Goal: Task Accomplishment & Management: Manage account settings

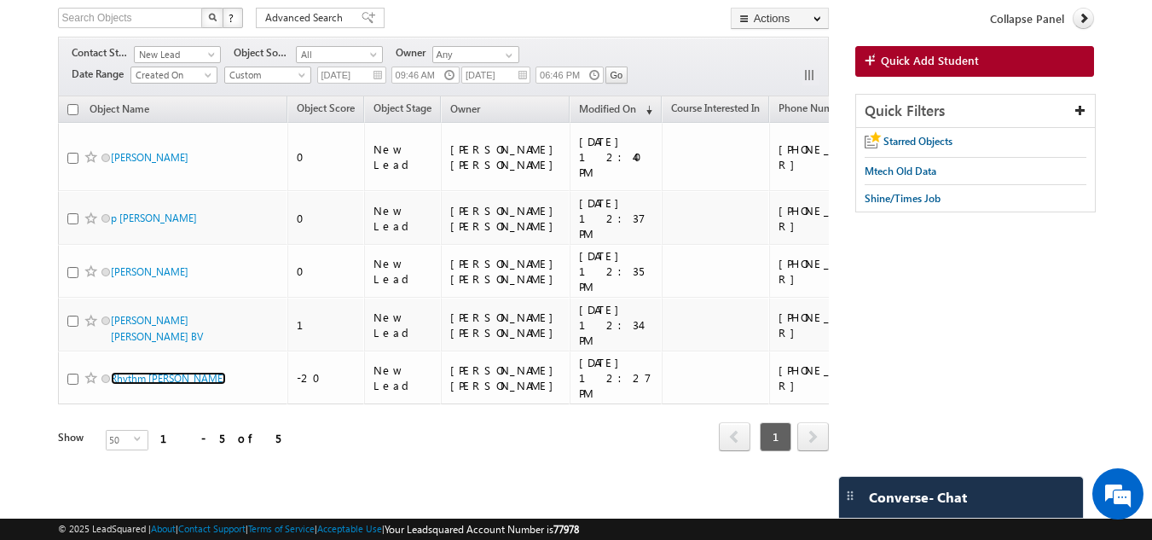
scroll to position [109, 0]
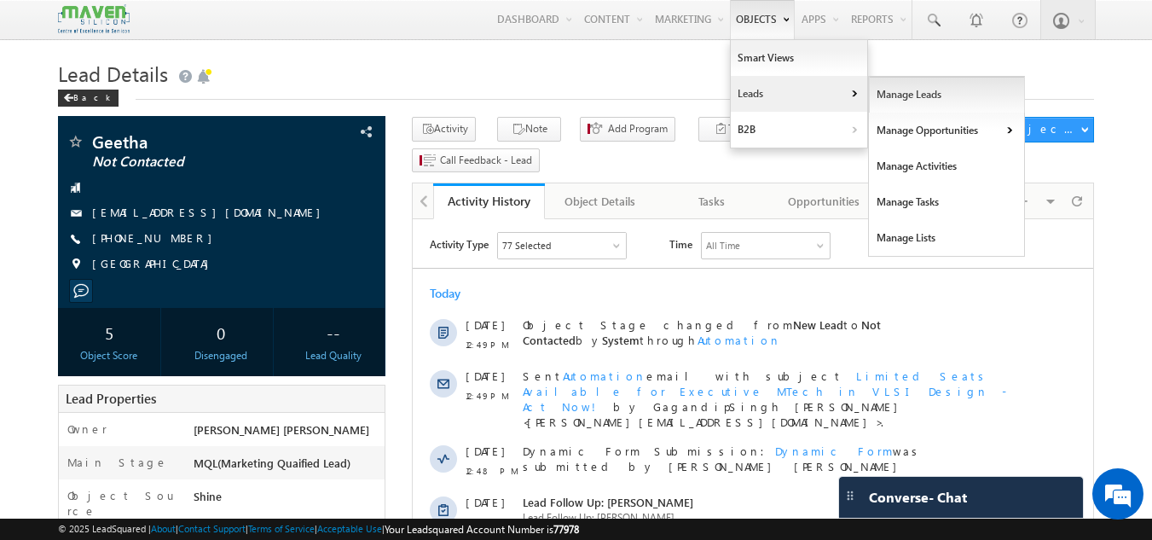
click at [894, 91] on link "Manage Leads" at bounding box center [947, 95] width 156 height 36
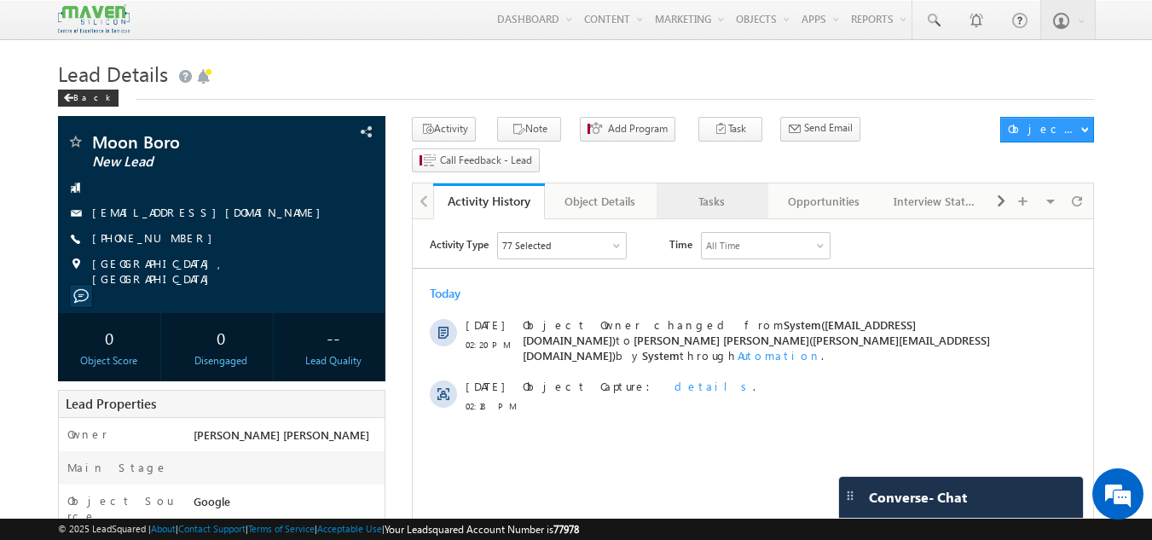
click at [706, 191] on div "Tasks" at bounding box center [711, 201] width 83 height 20
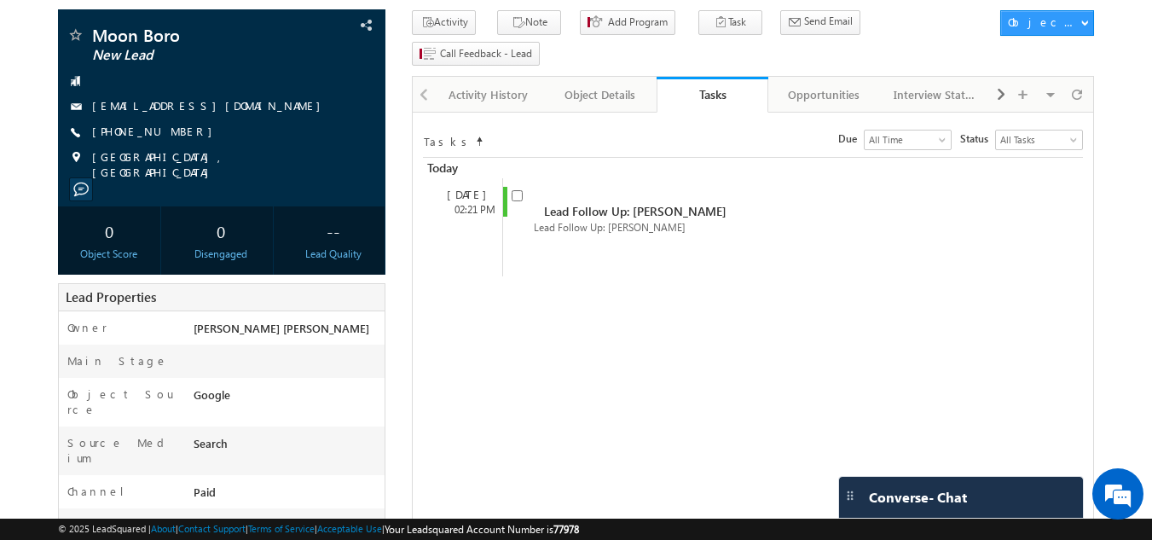
scroll to position [77, 0]
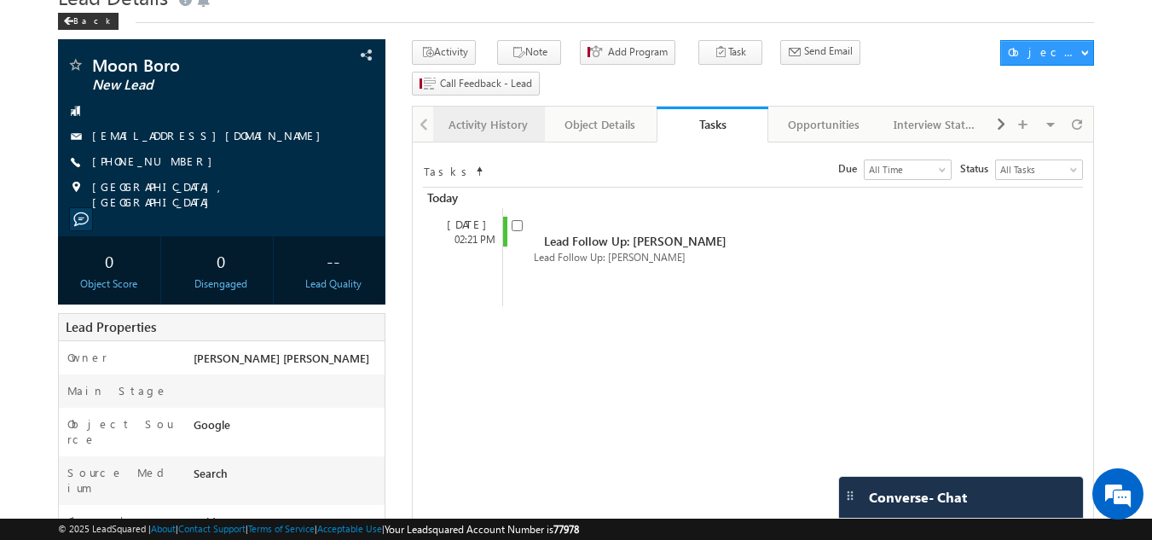
click at [487, 114] on div "Activity History" at bounding box center [488, 124] width 83 height 20
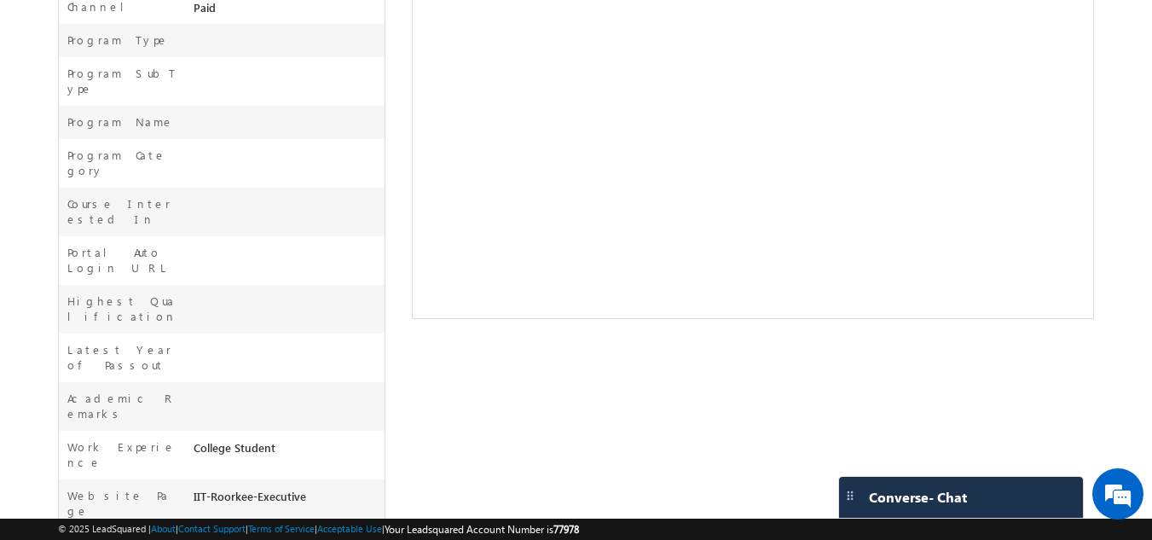
scroll to position [0, 0]
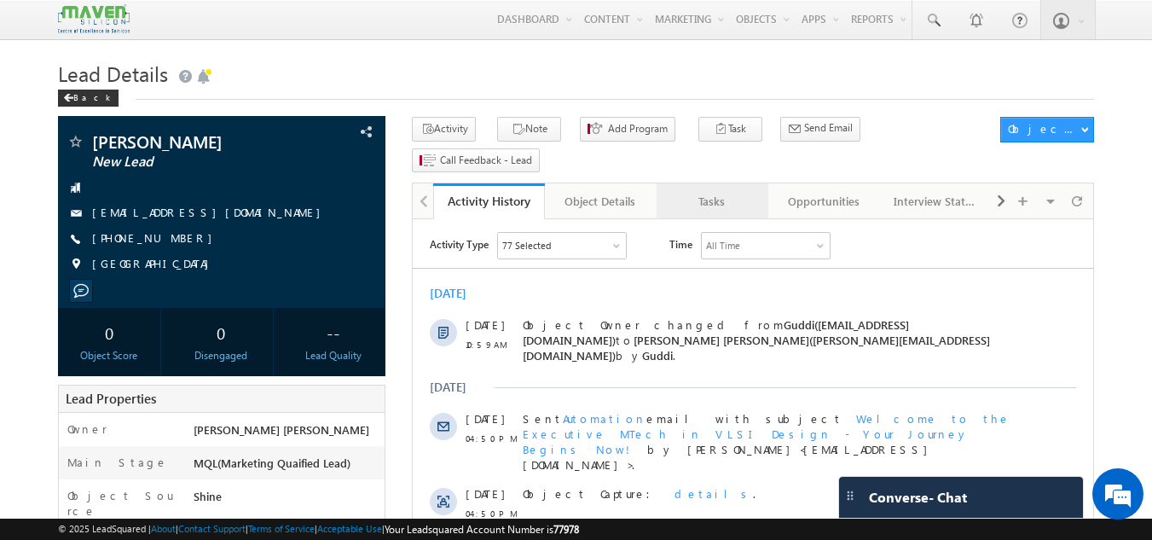
click at [715, 191] on div "Tasks" at bounding box center [711, 201] width 83 height 20
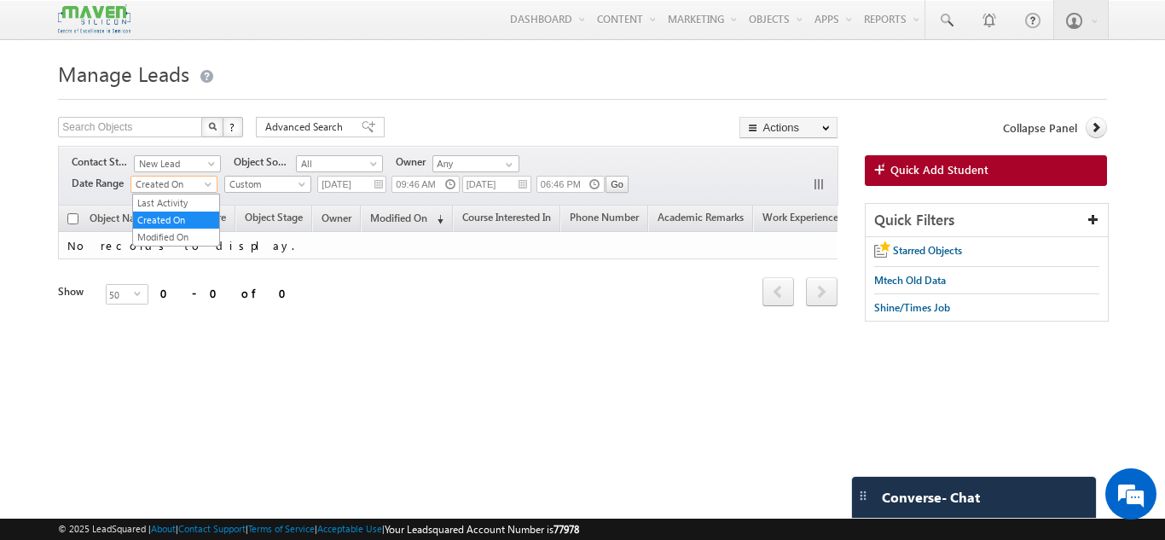
click at [191, 178] on span "Created On" at bounding box center [171, 184] width 81 height 15
click at [191, 197] on link "Last Activity" at bounding box center [176, 202] width 86 height 15
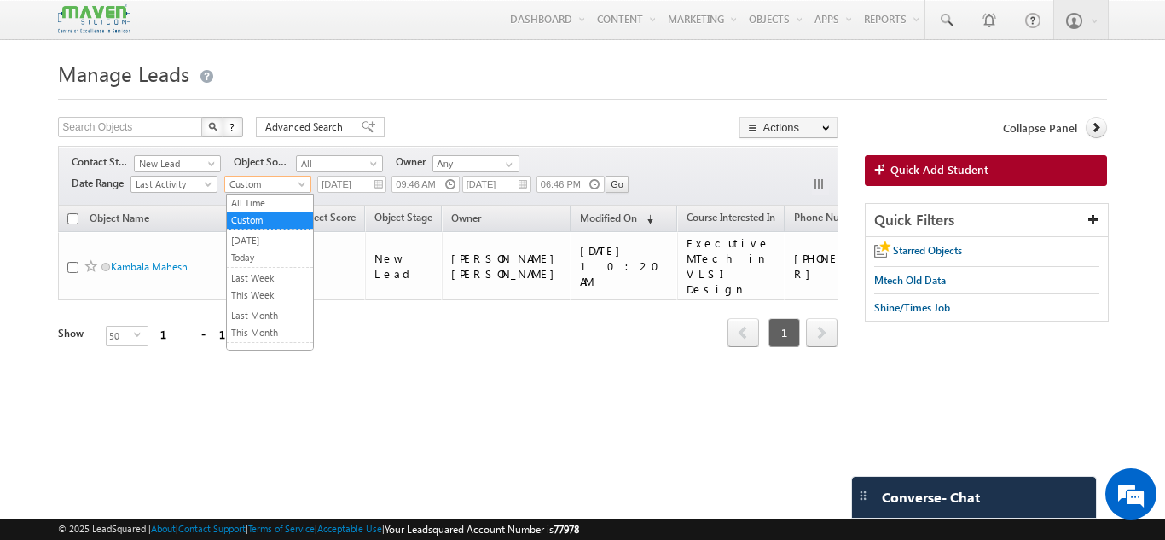
click at [251, 187] on span "Custom" at bounding box center [265, 184] width 81 height 15
click at [245, 206] on link "All Time" at bounding box center [270, 202] width 86 height 15
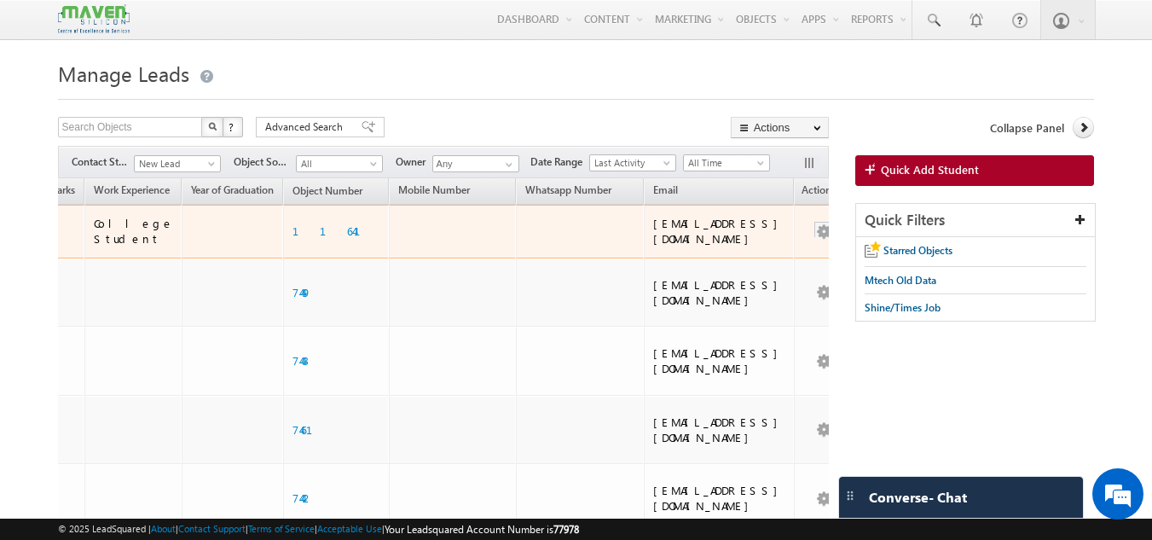
drag, startPoint x: 117, startPoint y: 228, endPoint x: 794, endPoint y: 232, distance: 677.1
click at [815, 232] on button "button" at bounding box center [823, 231] width 17 height 17
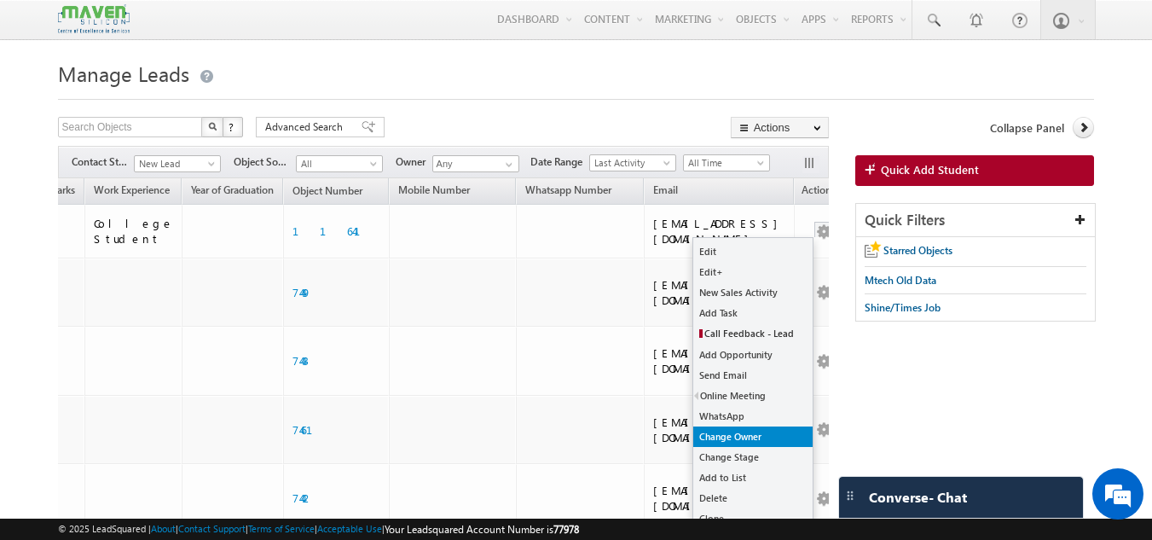
click at [759, 445] on link "Change Owner" at bounding box center [752, 436] width 119 height 20
checkbox input "true"
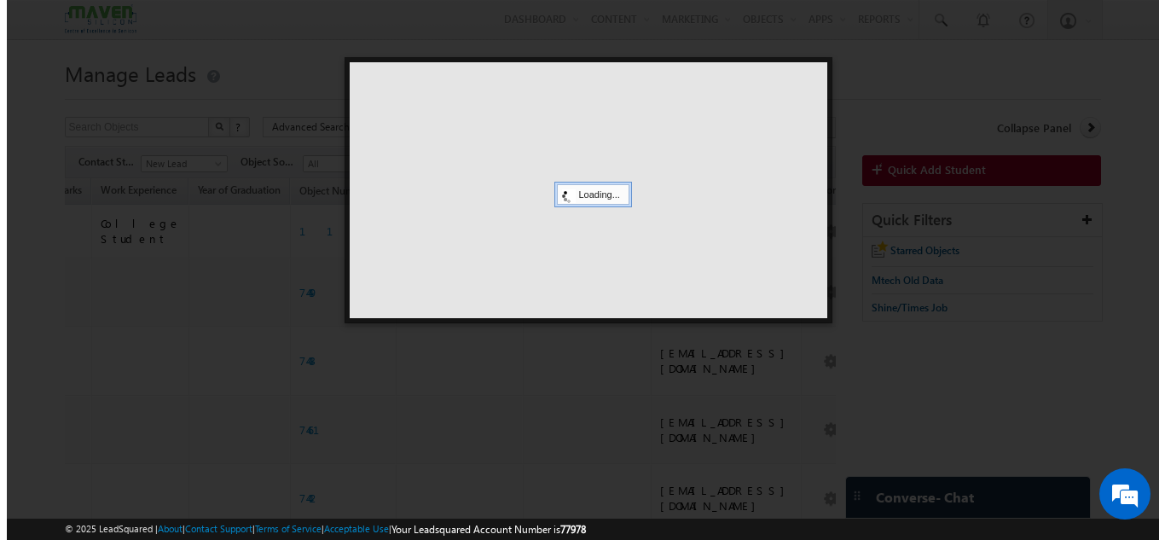
scroll to position [0, 910]
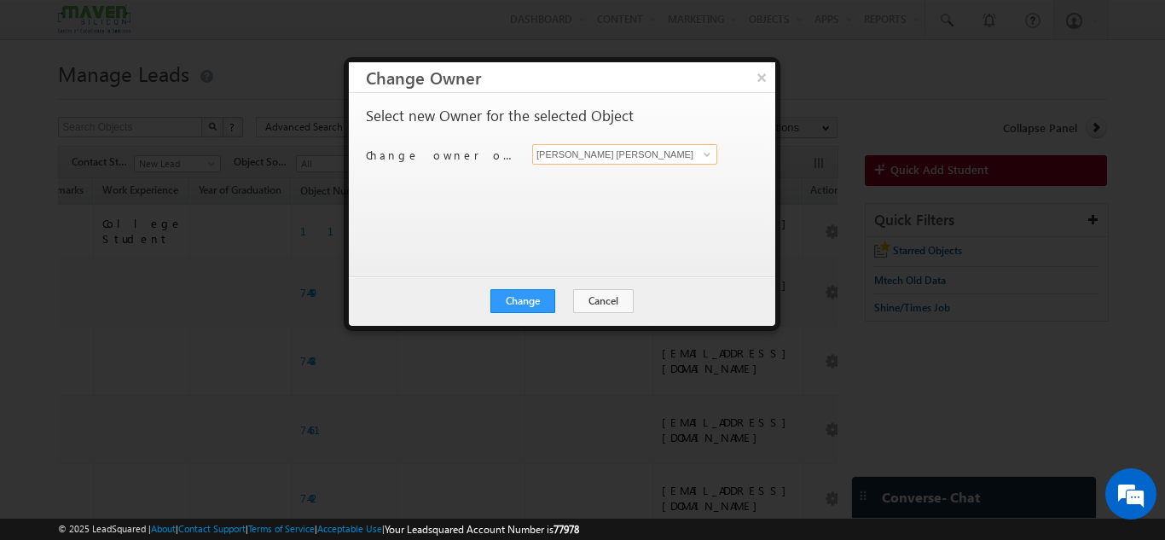
click at [646, 163] on input "[PERSON_NAME] [PERSON_NAME]" at bounding box center [624, 154] width 185 height 20
click at [705, 156] on span at bounding box center [707, 155] width 14 height 14
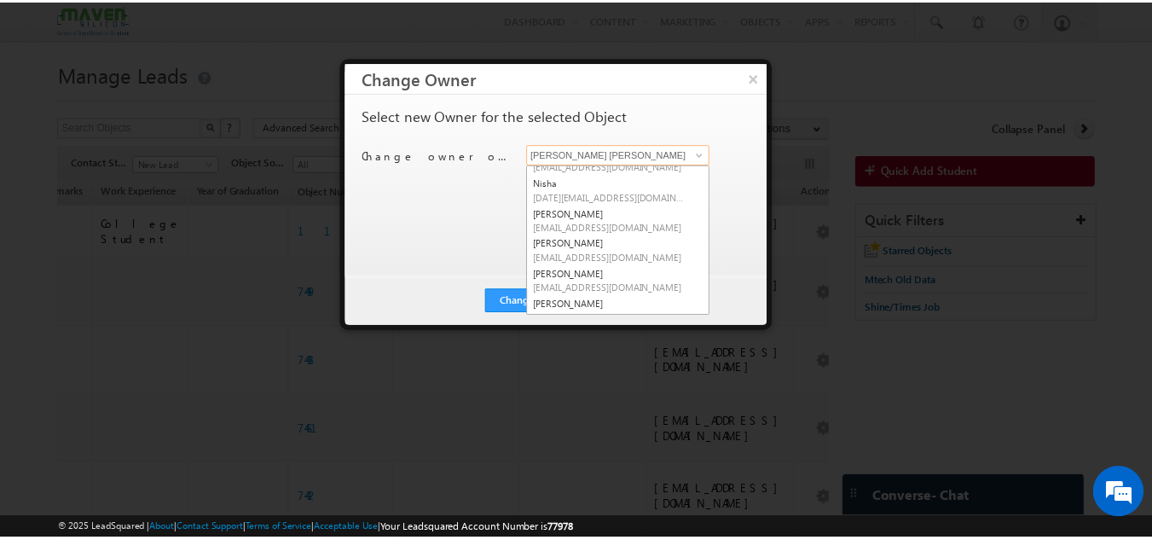
scroll to position [204, 0]
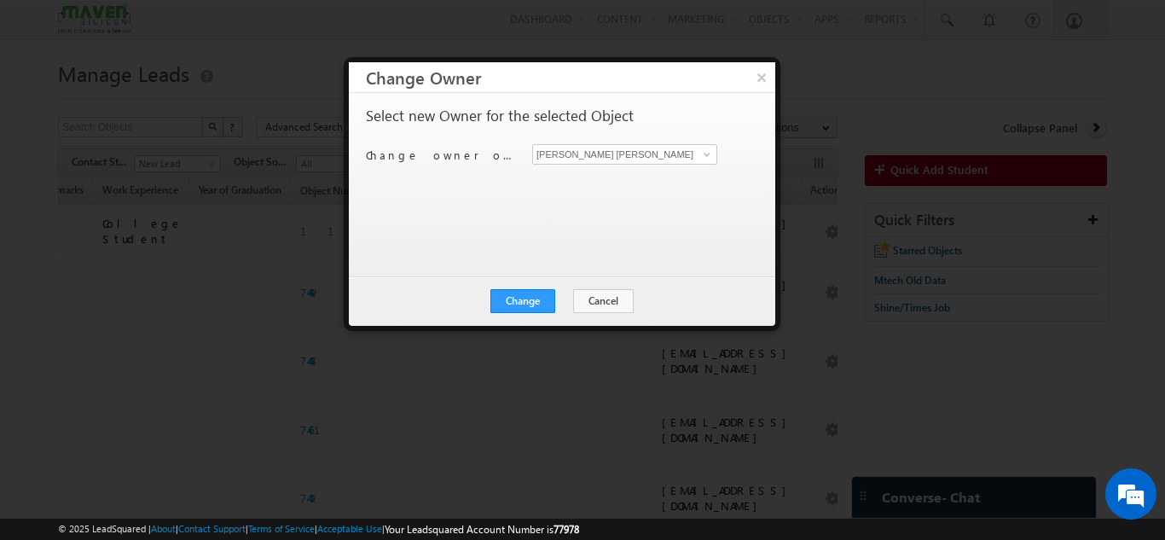
click at [177, 263] on div at bounding box center [582, 270] width 1165 height 540
click at [623, 302] on button "Cancel" at bounding box center [603, 301] width 61 height 24
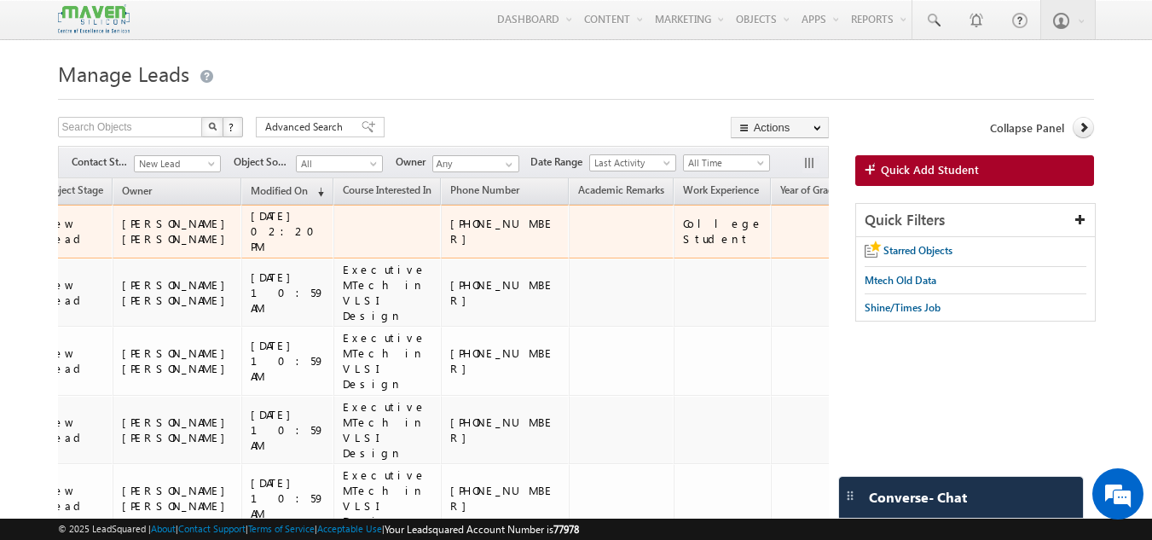
scroll to position [0, 0]
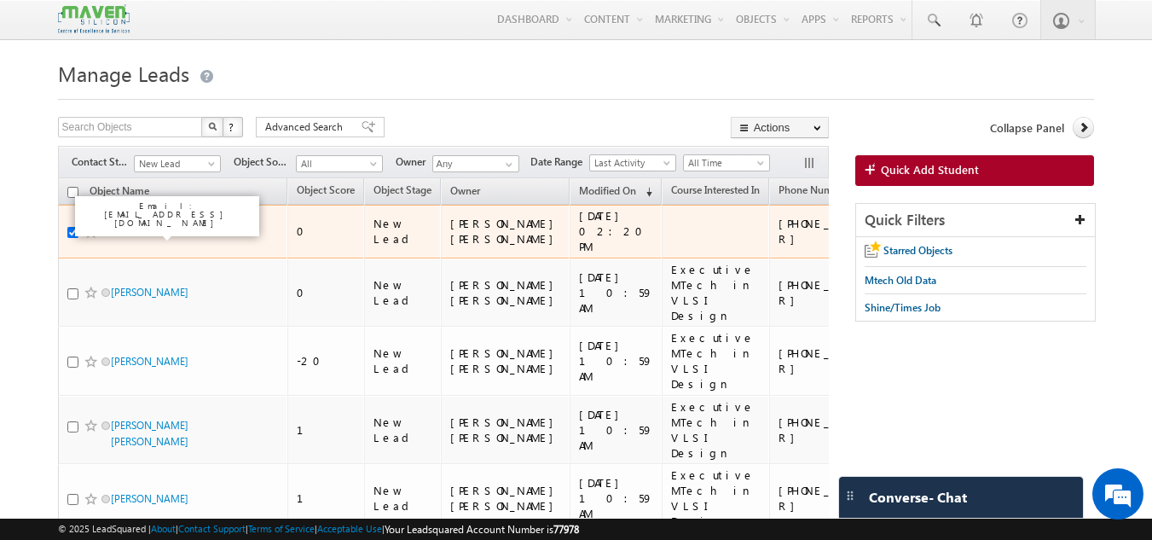
click at [130, 235] on link "Moon Boro" at bounding box center [136, 231] width 51 height 13
drag, startPoint x: 147, startPoint y: 233, endPoint x: 134, endPoint y: 221, distance: 17.5
click at [133, 225] on link "Moon Boro" at bounding box center [136, 231] width 51 height 13
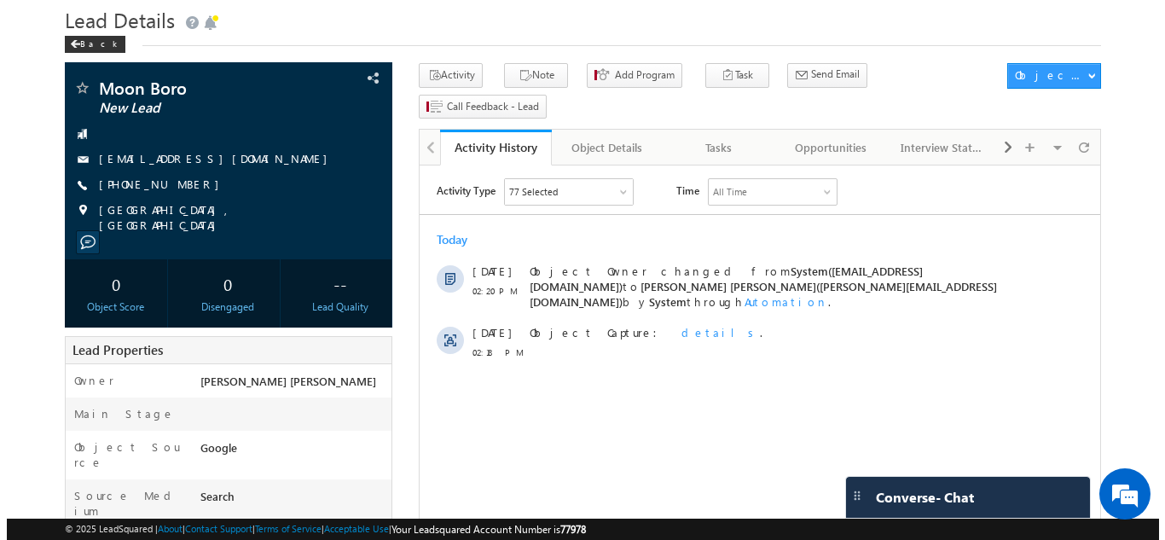
scroll to position [28, 0]
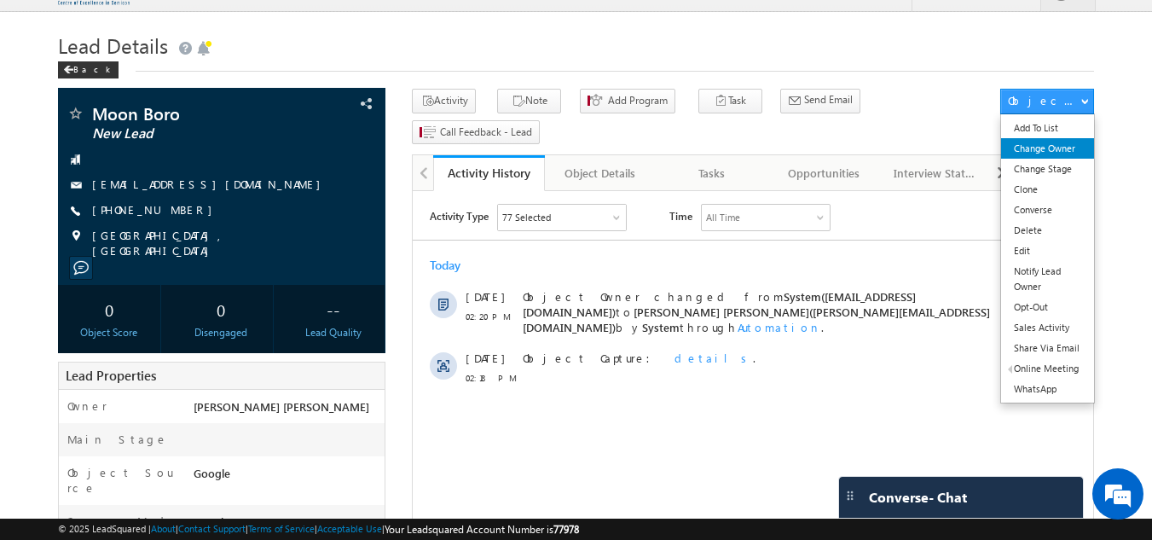
click at [1050, 155] on link "Change Owner" at bounding box center [1047, 148] width 93 height 20
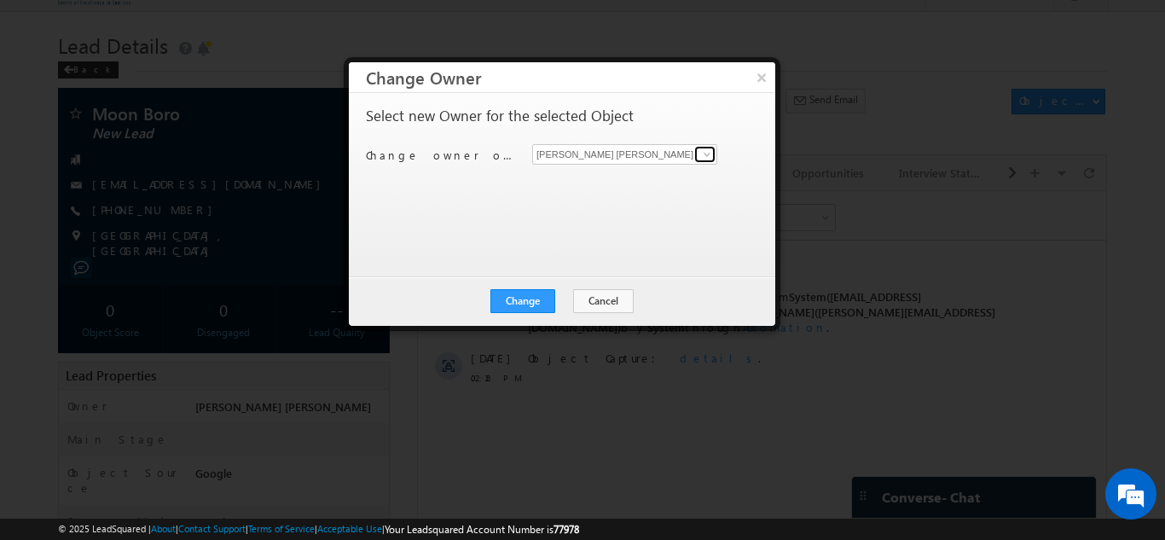
click at [694, 153] on link at bounding box center [704, 154] width 21 height 17
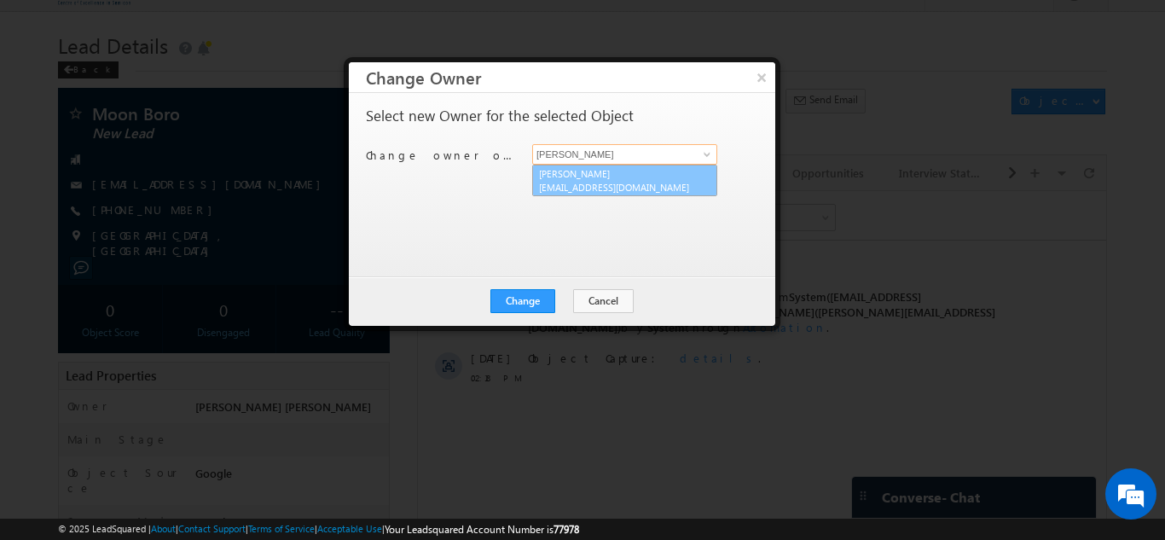
click at [684, 173] on link "[PERSON_NAME] [EMAIL_ADDRESS][DOMAIN_NAME]" at bounding box center [624, 181] width 185 height 32
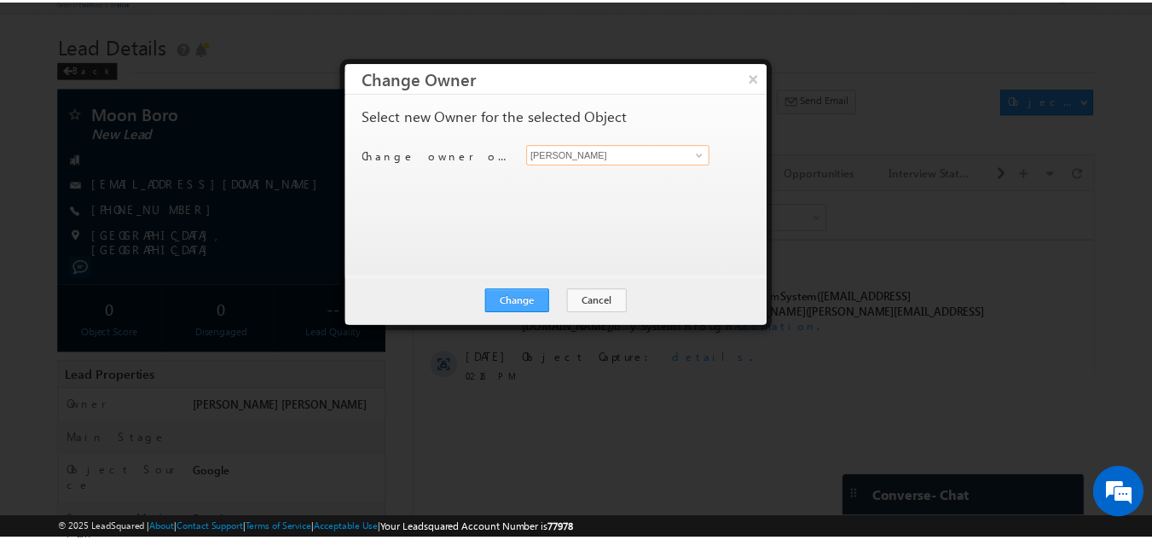
scroll to position [0, 0]
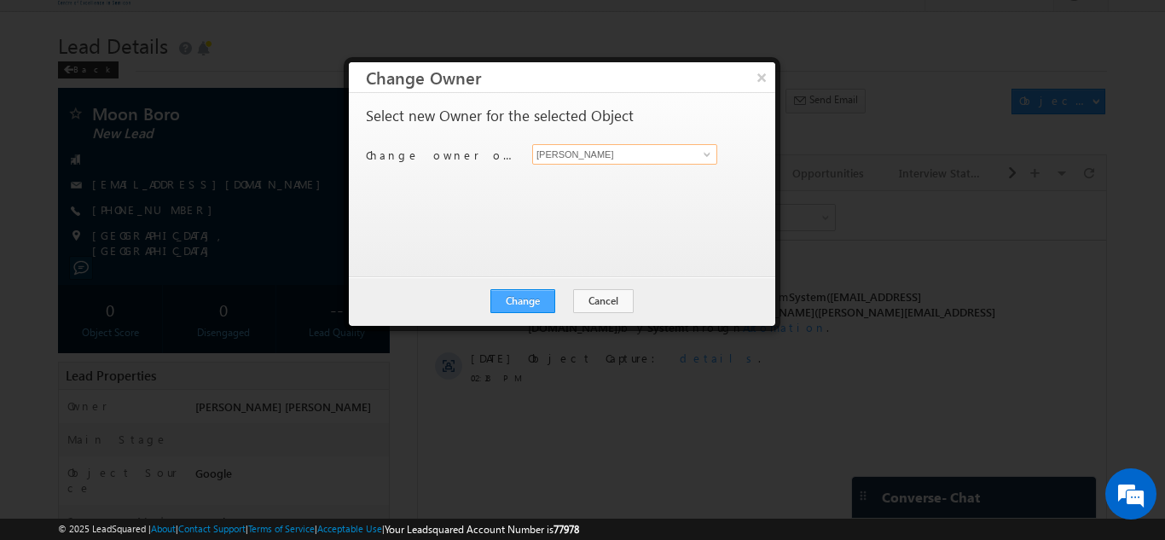
type input "Shubham"
click at [526, 303] on button "Change" at bounding box center [522, 301] width 65 height 24
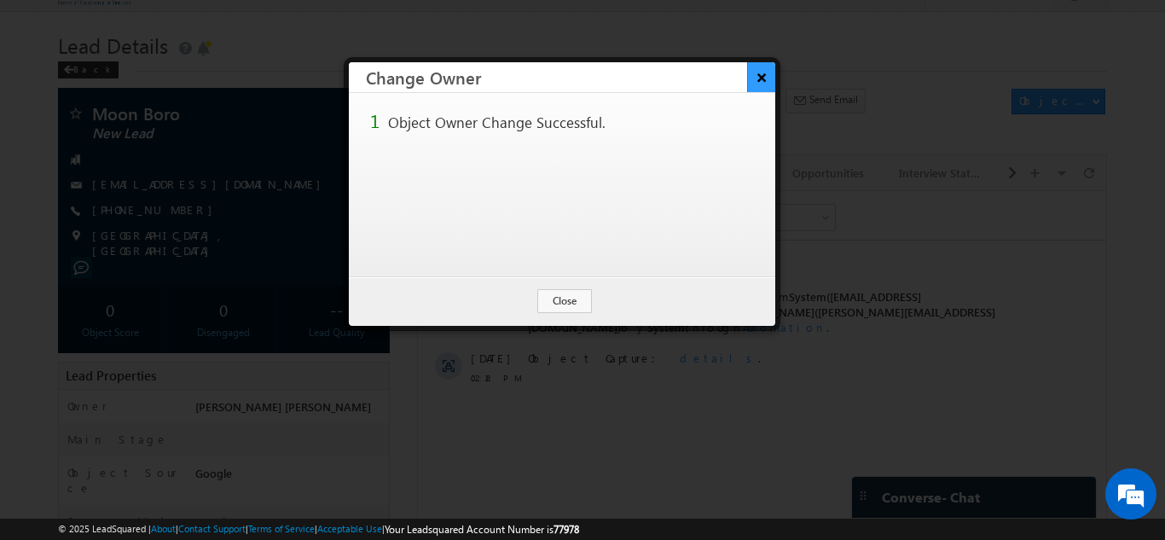
click at [756, 74] on button "×" at bounding box center [761, 77] width 28 height 30
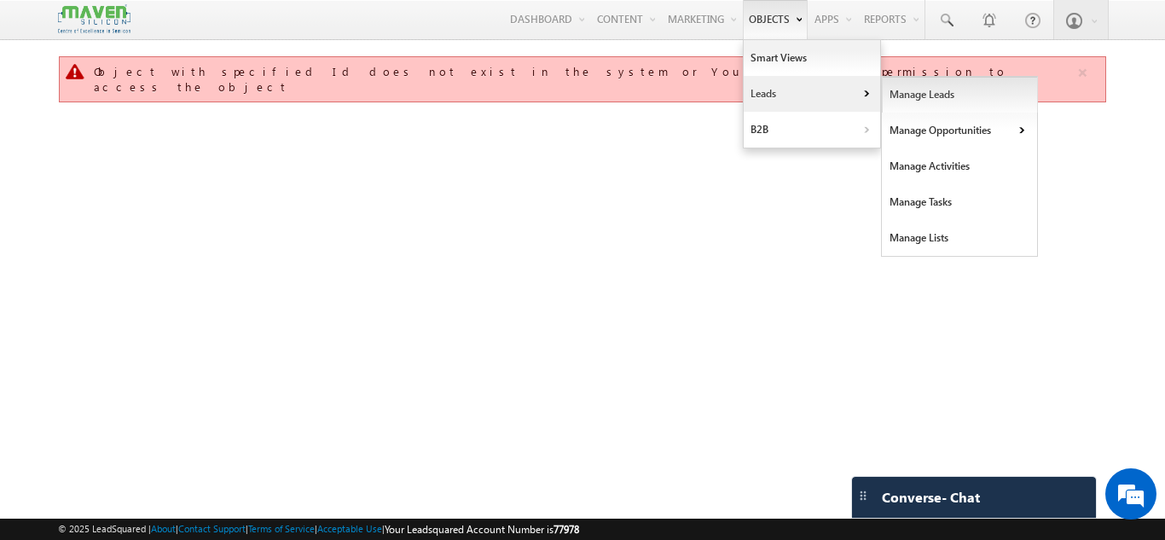
click at [921, 100] on link "Manage Leads" at bounding box center [960, 95] width 156 height 36
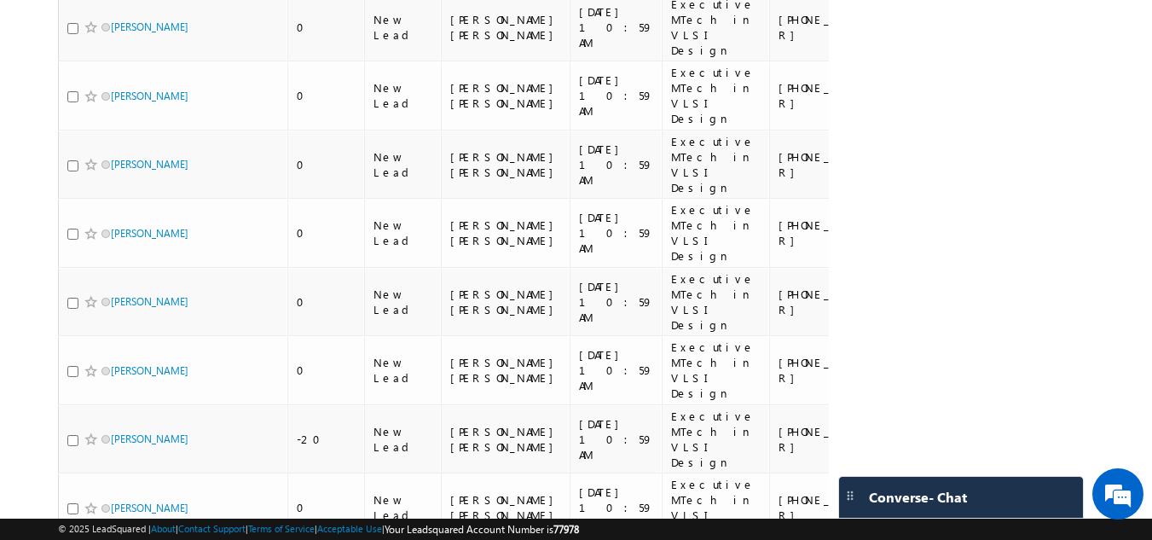
scroll to position [1415, 0]
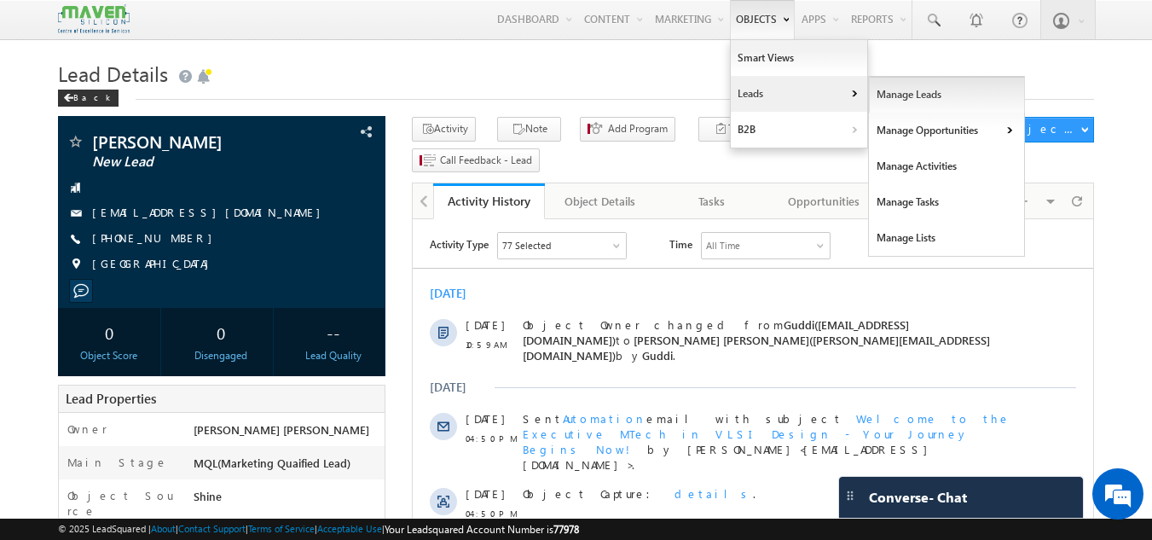
click at [878, 94] on link "Manage Leads" at bounding box center [947, 95] width 156 height 36
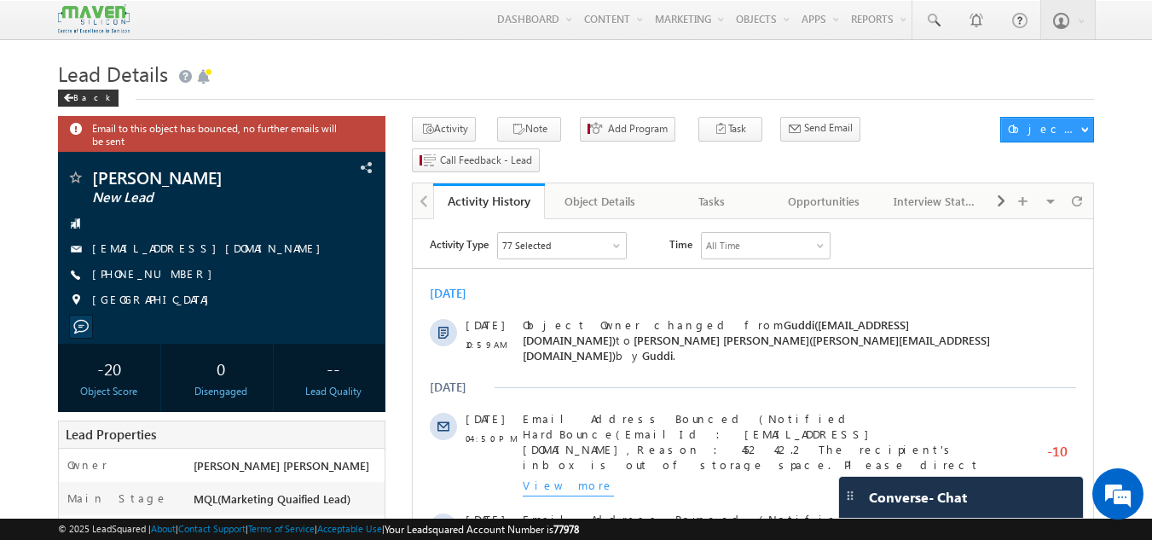
click at [333, 90] on div "Back" at bounding box center [576, 94] width 1037 height 11
click at [531, 95] on div "Back" at bounding box center [576, 94] width 1037 height 11
click at [939, 14] on span at bounding box center [932, 20] width 17 height 17
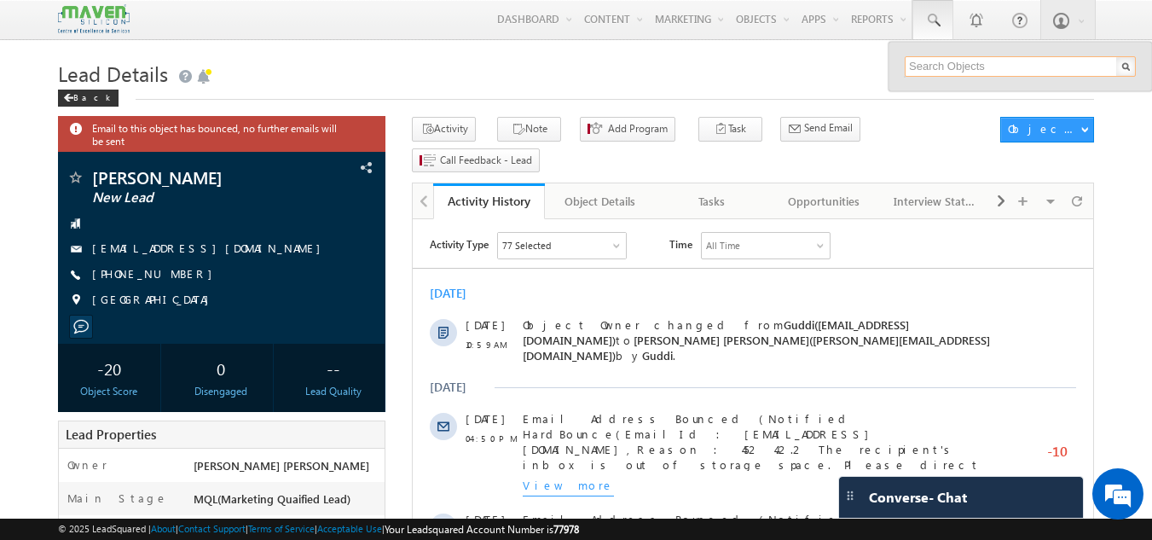
click at [921, 69] on input "text" at bounding box center [1020, 66] width 231 height 20
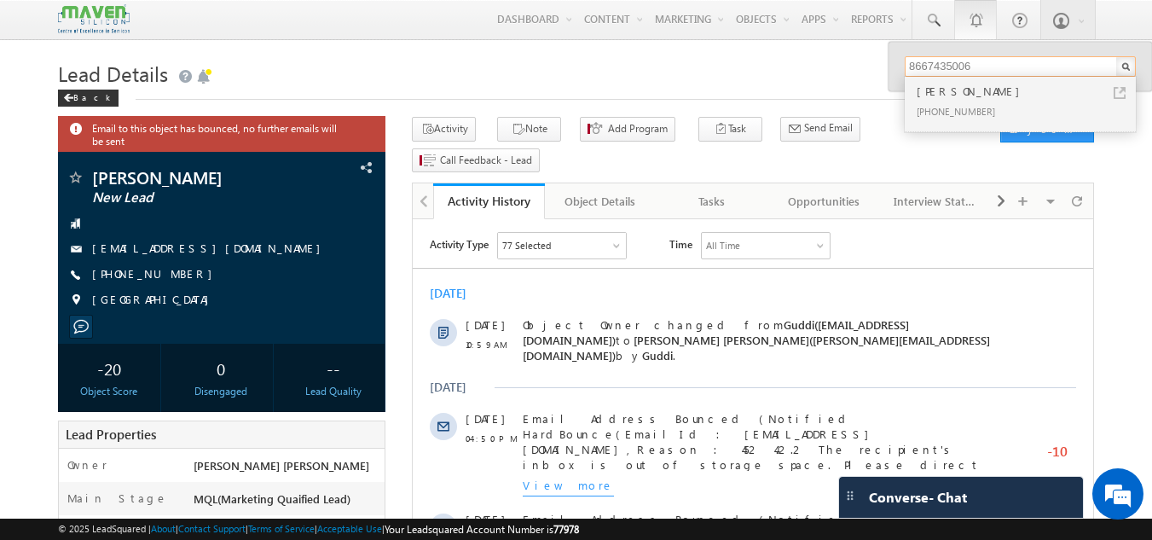
type input "8667435006"
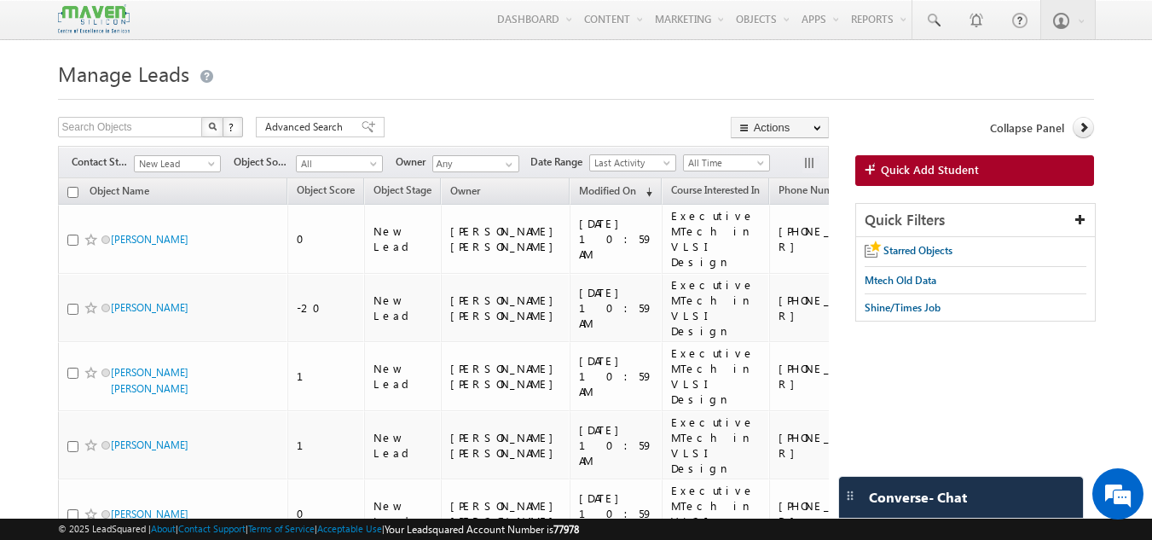
click at [119, 28] on img at bounding box center [94, 19] width 72 height 30
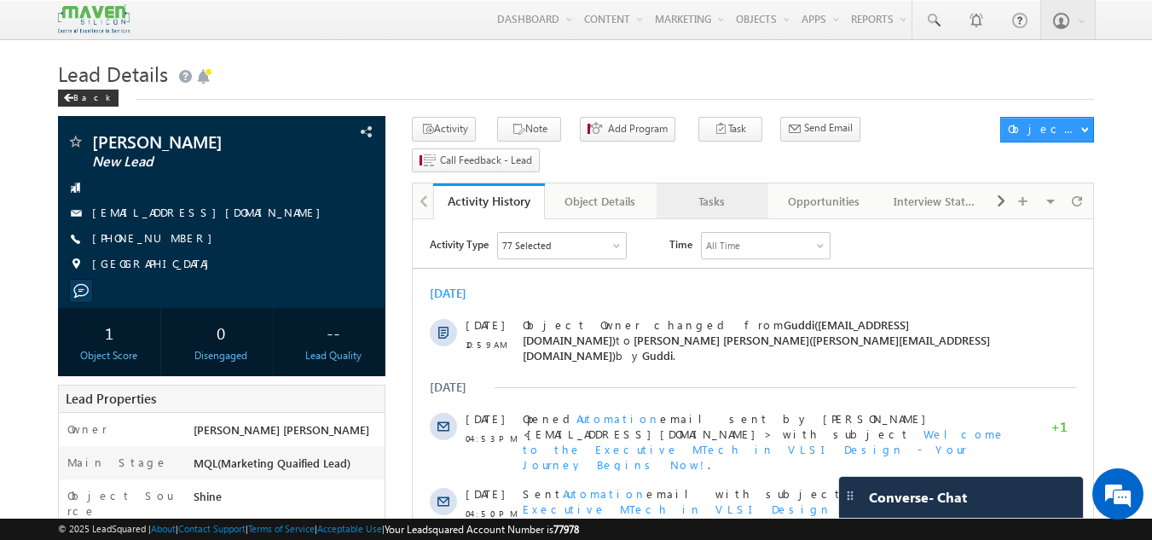
click at [696, 185] on link "Tasks" at bounding box center [713, 201] width 112 height 36
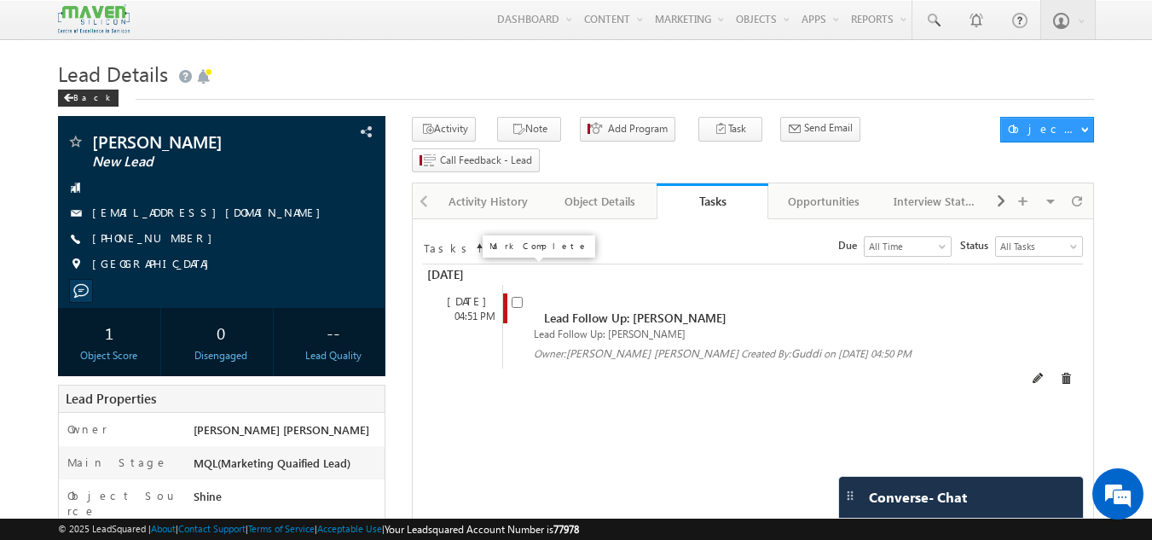
click at [520, 297] on input "checkbox" at bounding box center [517, 302] width 11 height 11
checkbox input "false"
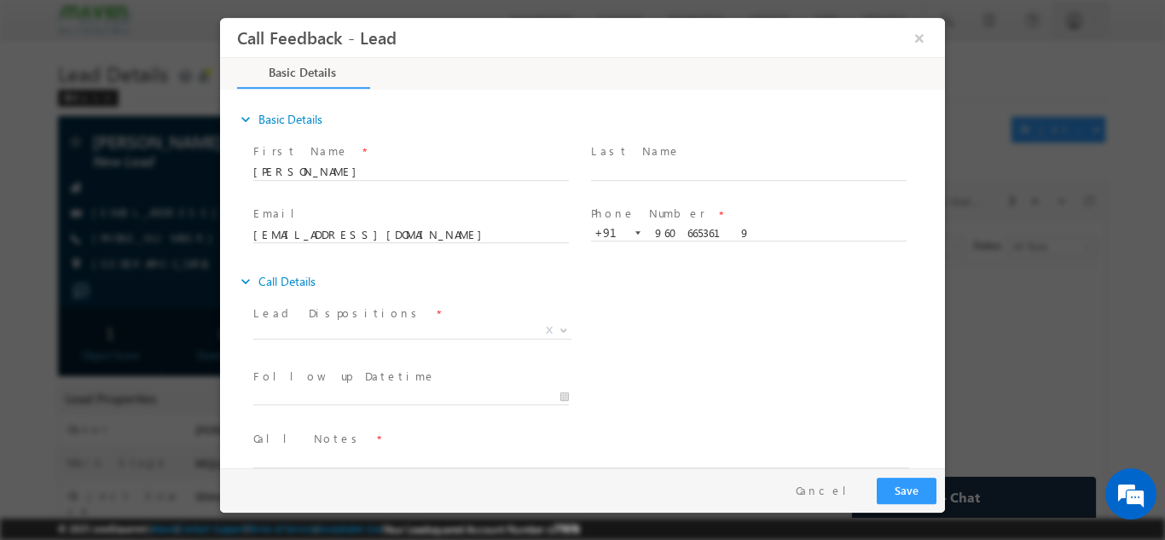
scroll to position [27, 0]
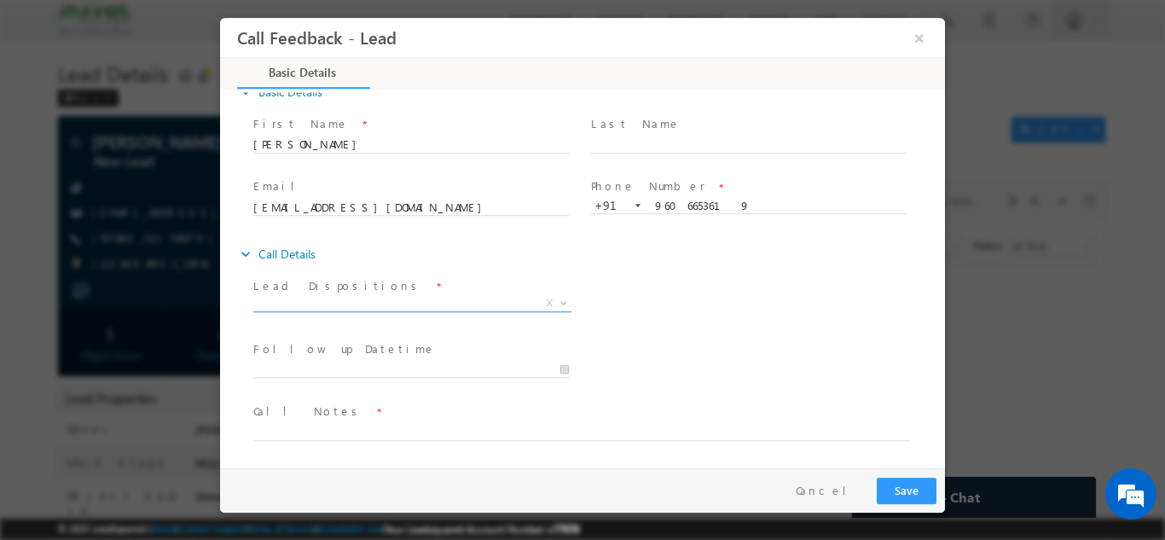
click at [487, 299] on span "X" at bounding box center [412, 302] width 318 height 17
select select "Not Contacted"
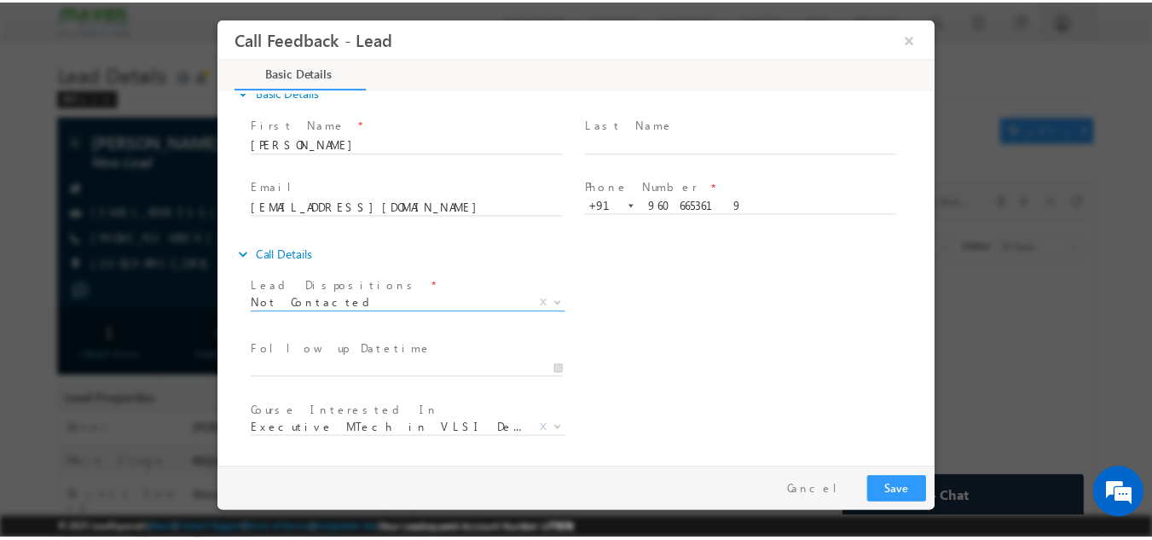
scroll to position [90, 0]
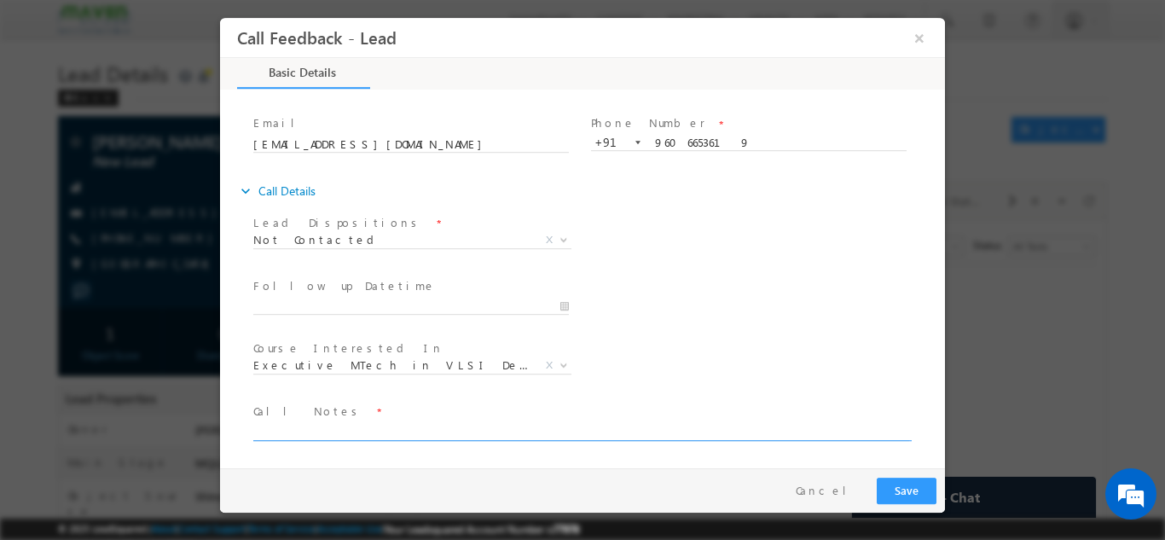
click at [486, 437] on textarea at bounding box center [581, 430] width 656 height 20
type textarea "dnp"
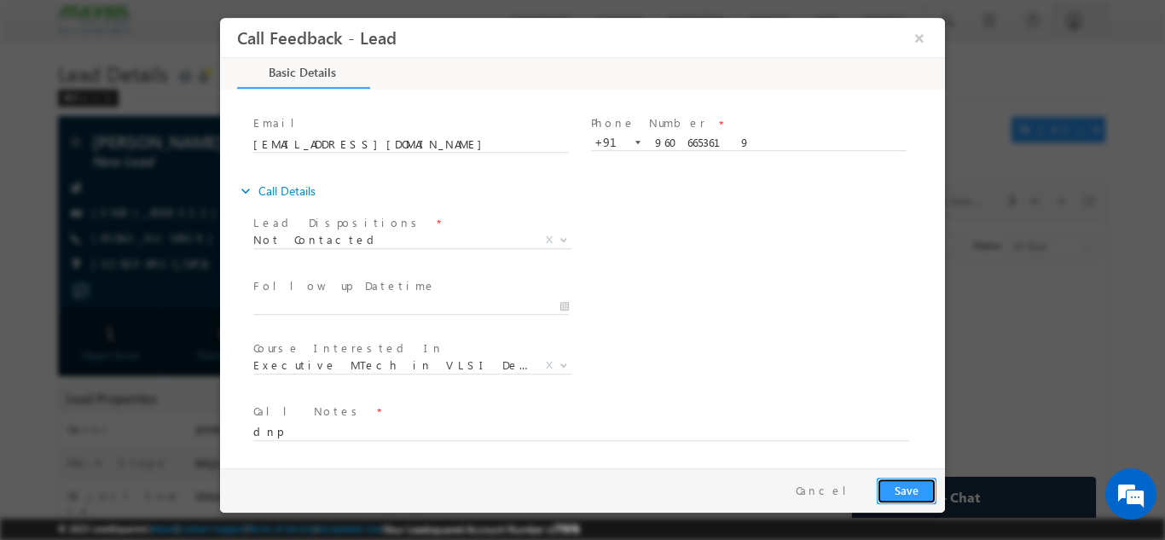
click at [919, 488] on button "Save" at bounding box center [907, 490] width 60 height 26
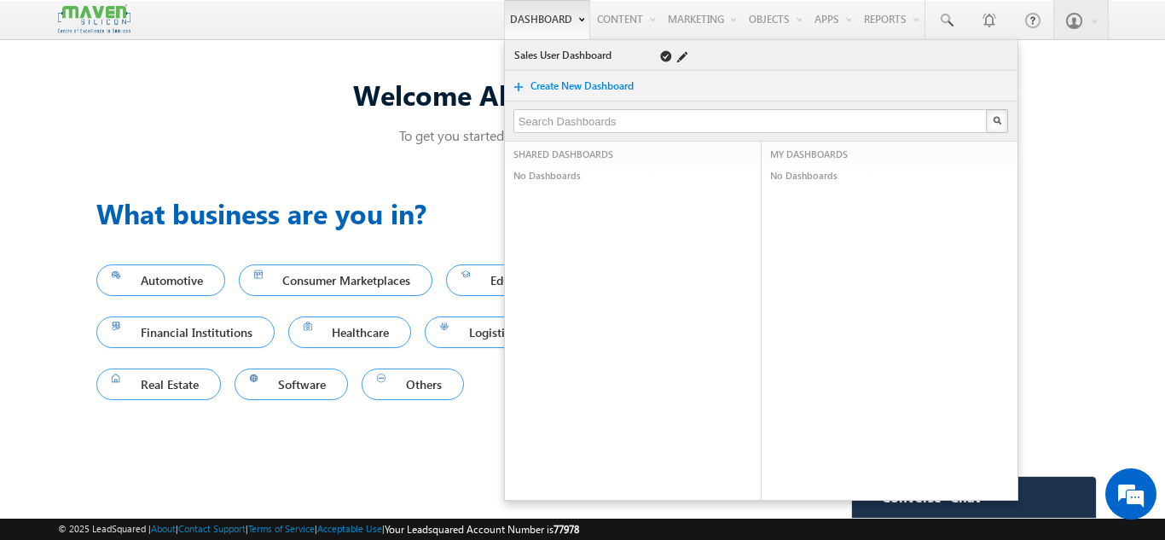
click at [553, 51] on link "Sales User Dashboard" at bounding box center [573, 55] width 121 height 17
click at [538, 55] on link "Sales User Dashboard" at bounding box center [573, 55] width 121 height 17
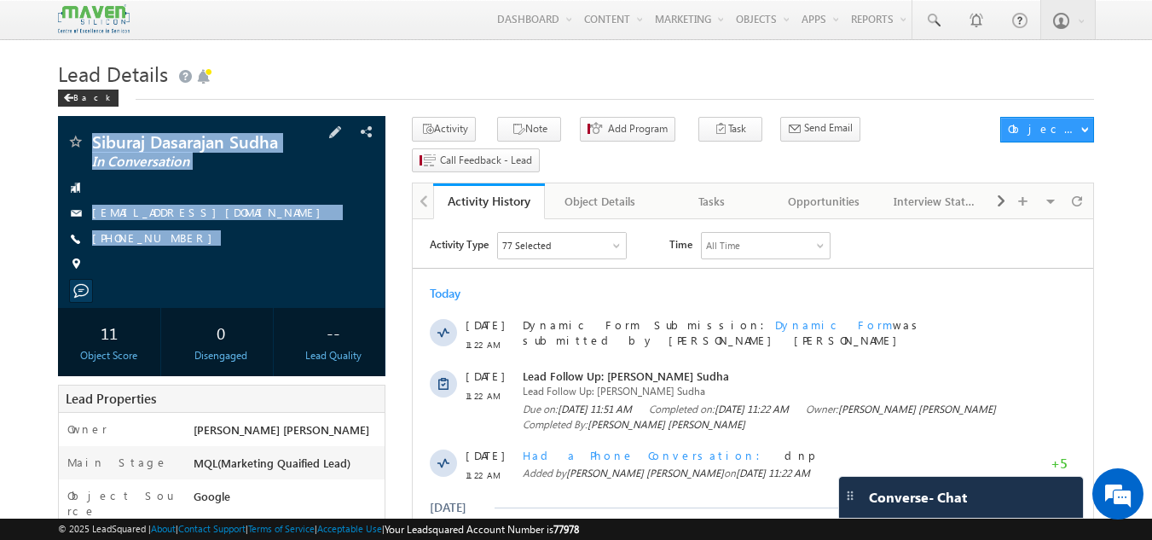
drag, startPoint x: 77, startPoint y: 129, endPoint x: 187, endPoint y: 249, distance: 163.0
click at [187, 249] on div "Siburaj Dasarajan Sudha In Conversation [EMAIL_ADDRESS][DOMAIN_NAME]" at bounding box center [222, 212] width 328 height 192
copy div "Siburaj Dasarajan Sudha In Conversation [EMAIL_ADDRESS][DOMAIN_NAME] [PHONE_NUM…"
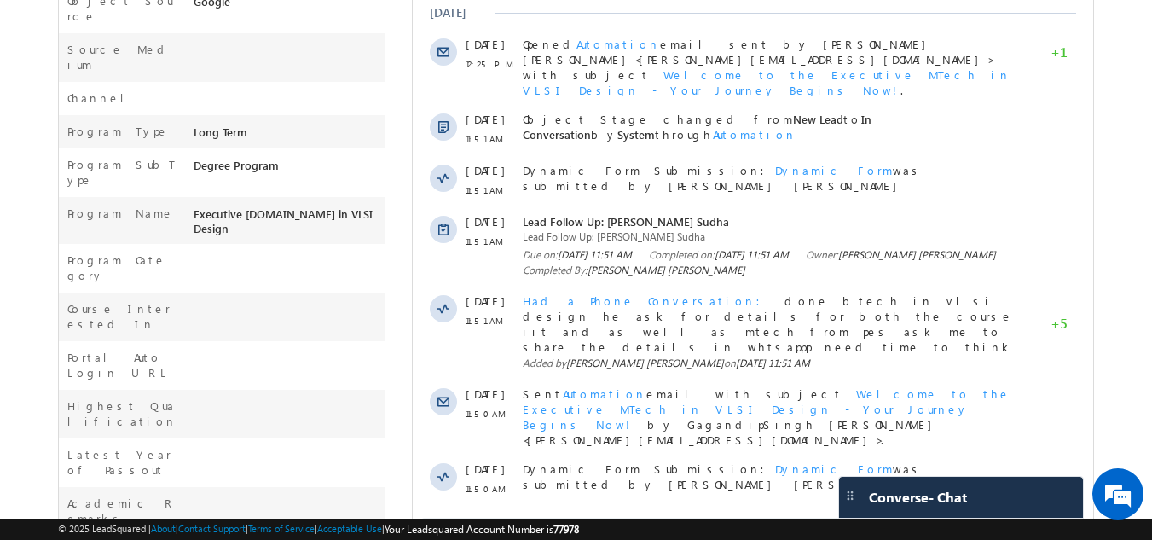
scroll to position [520, 0]
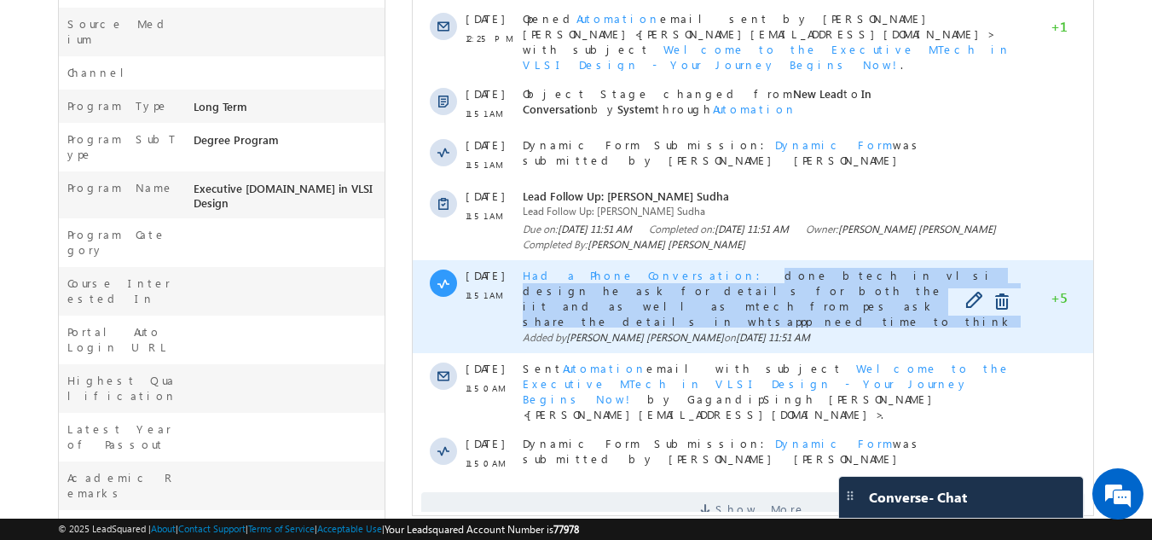
drag, startPoint x: 660, startPoint y: 250, endPoint x: 619, endPoint y: 284, distance: 53.3
click at [619, 284] on div "Had a Phone Conversation done btech in vlsi design he ask for details for both …" at bounding box center [772, 298] width 498 height 60
copy span "done btech in vlsi design he ask for details for both the course iit and as wel…"
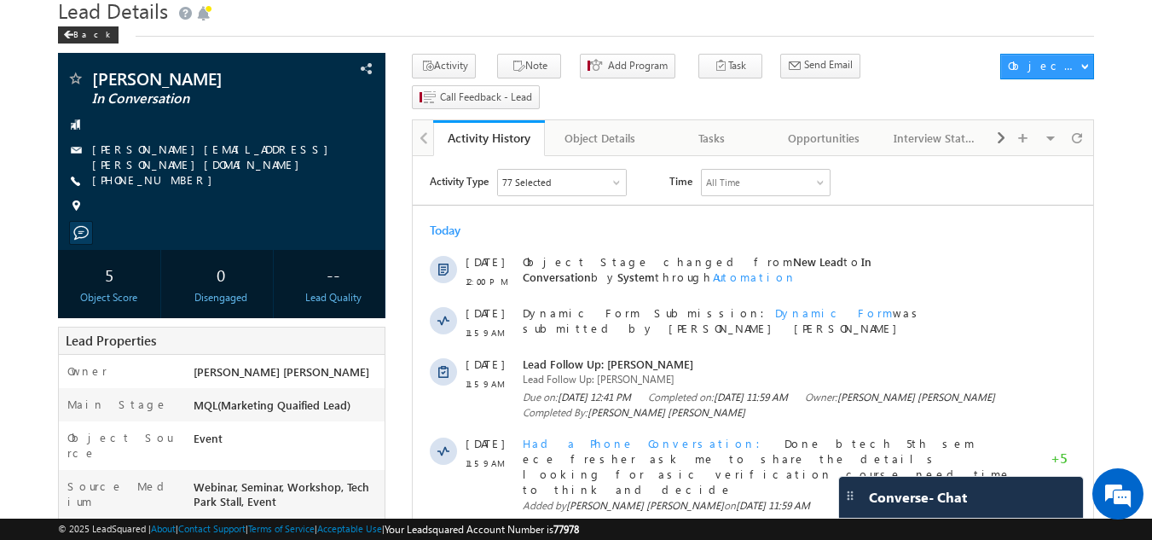
scroll to position [60, 0]
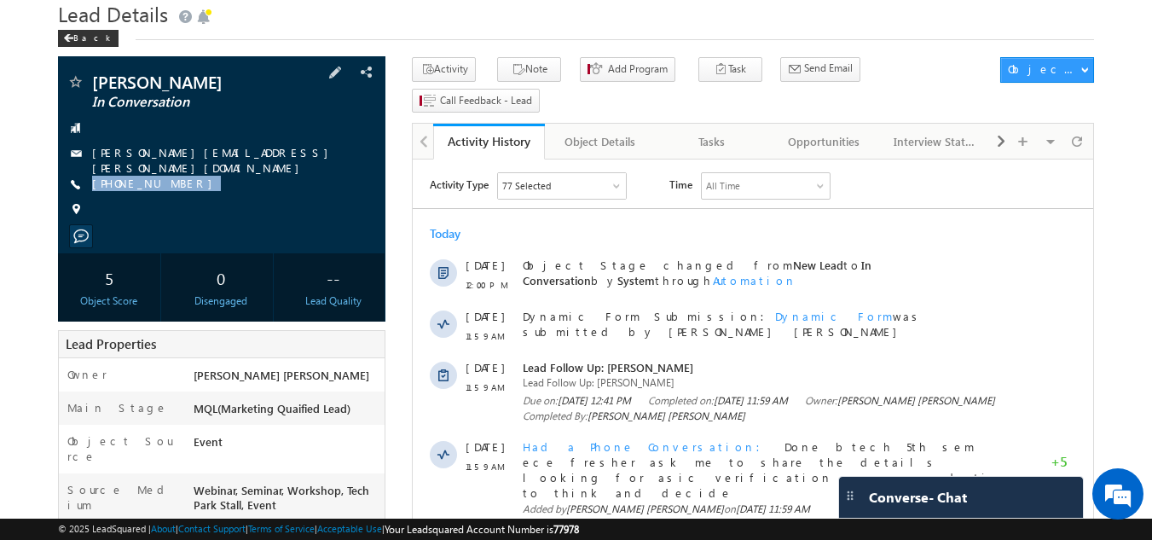
drag, startPoint x: 202, startPoint y: 174, endPoint x: 171, endPoint y: 198, distance: 38.9
click at [171, 198] on div "pragati kumari In Conversation pragati.k.chaubey@gmail.com +91-7488364981" at bounding box center [222, 149] width 311 height 153
copy div "+91-7488364981"
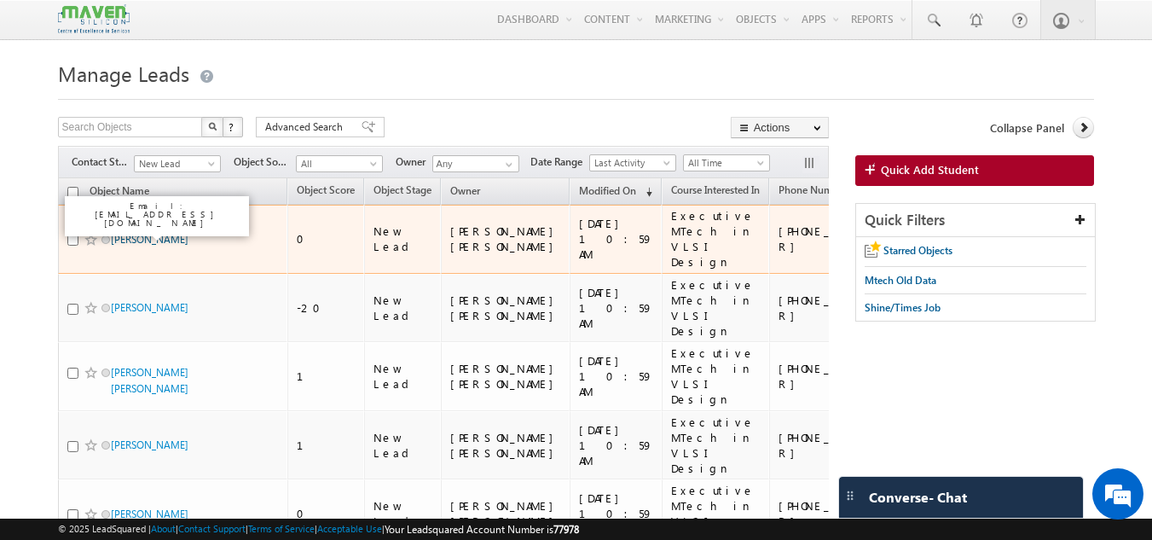
click at [145, 233] on link "Ashika J" at bounding box center [150, 239] width 78 height 13
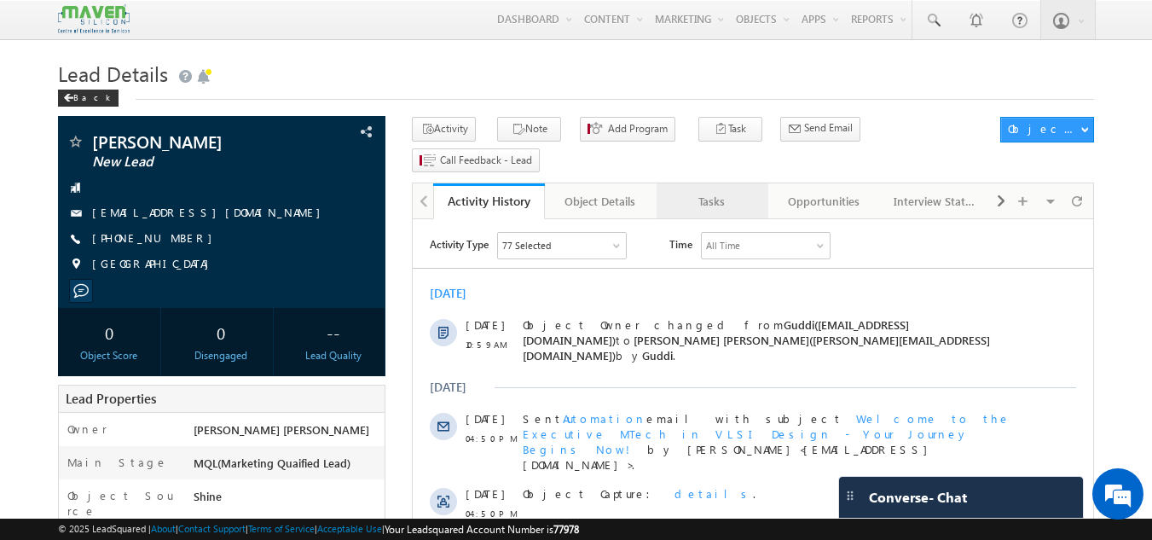
click at [698, 191] on div "Tasks" at bounding box center [711, 201] width 83 height 20
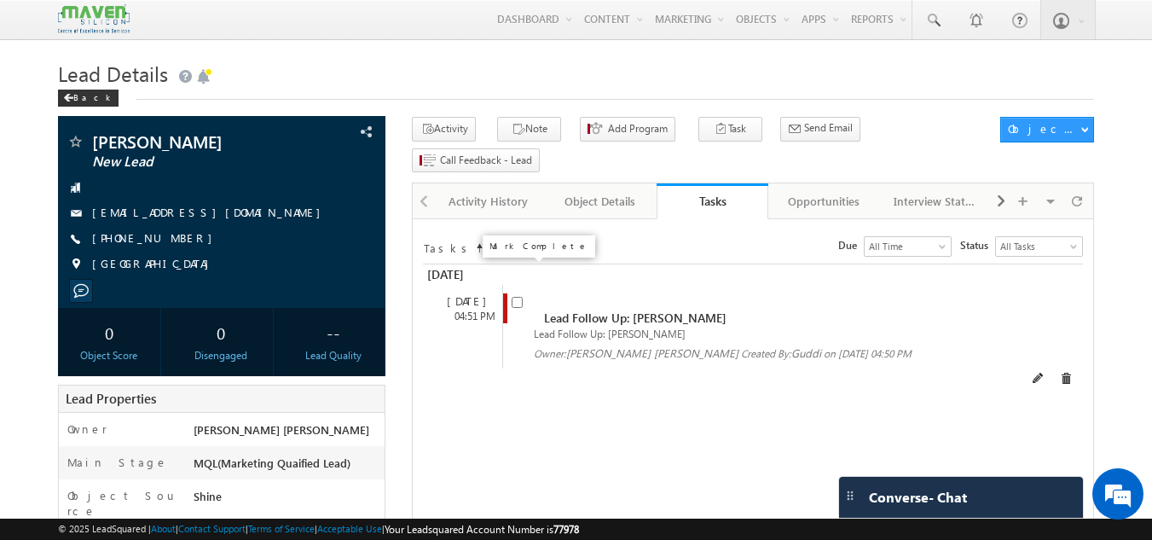
click at [519, 297] on input "checkbox" at bounding box center [517, 302] width 11 height 11
checkbox input "false"
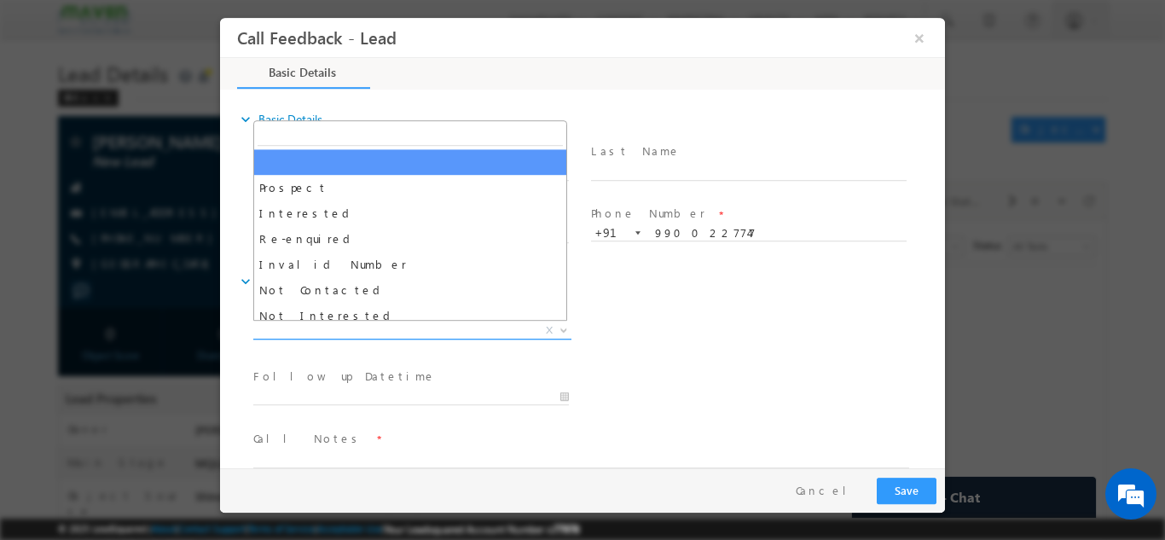
click at [484, 331] on span "X" at bounding box center [412, 329] width 318 height 17
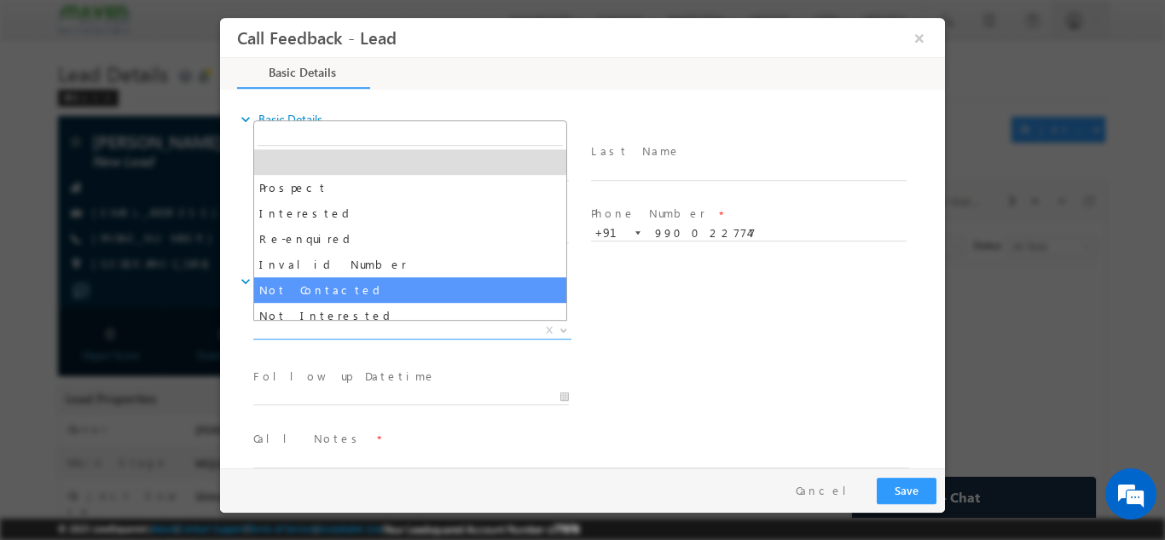
select select "Not Contacted"
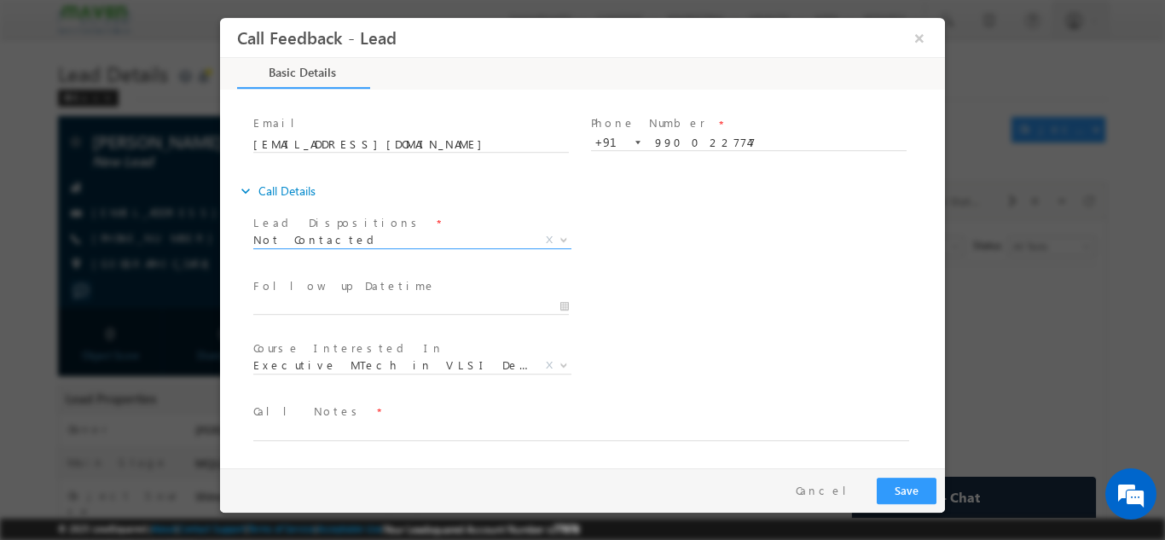
scroll to position [87, 0]
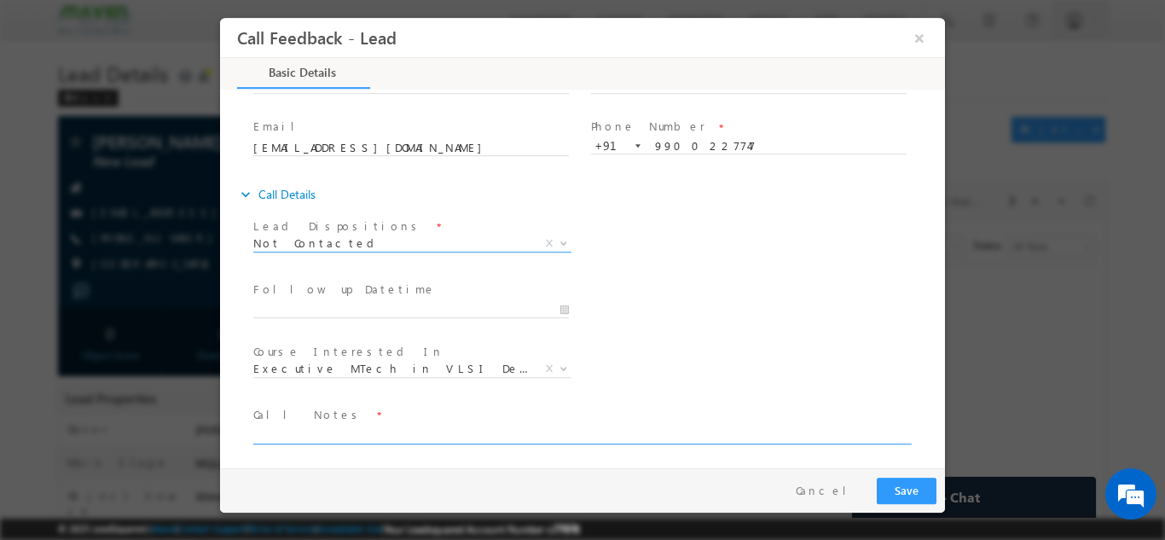
click at [405, 434] on textarea at bounding box center [581, 434] width 656 height 20
type textarea "dnp"
click at [436, 240] on span "Not Contacted" at bounding box center [391, 242] width 277 height 15
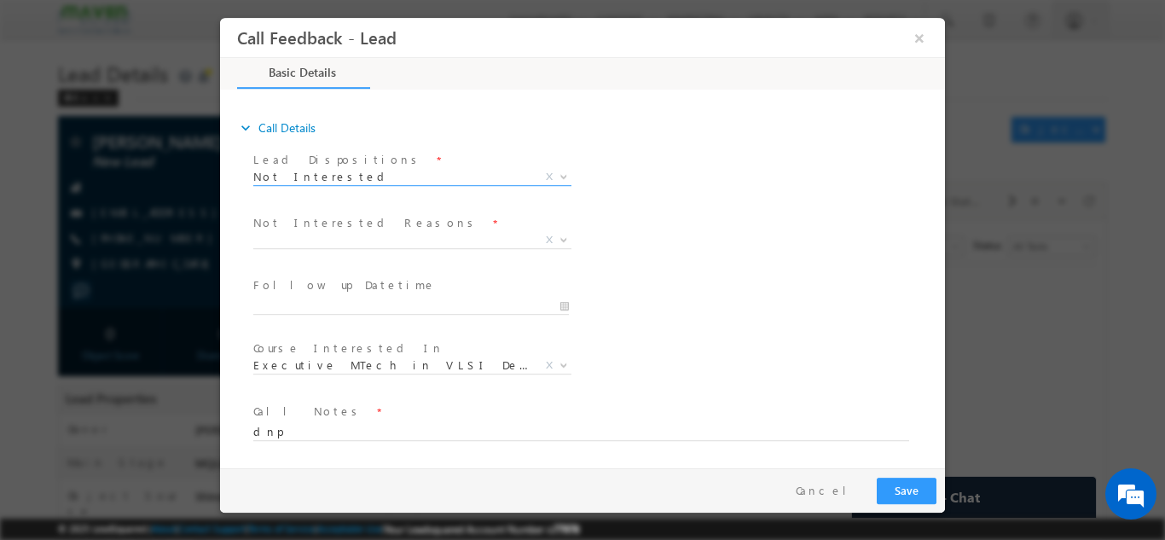
scroll to position [153, 0]
drag, startPoint x: 372, startPoint y: 419, endPoint x: 466, endPoint y: 180, distance: 256.5
click at [466, 180] on div "Lead Dispositions * Prospect Interested Re-enquired Invalid Number Not Contacte…" at bounding box center [591, 304] width 708 height 315
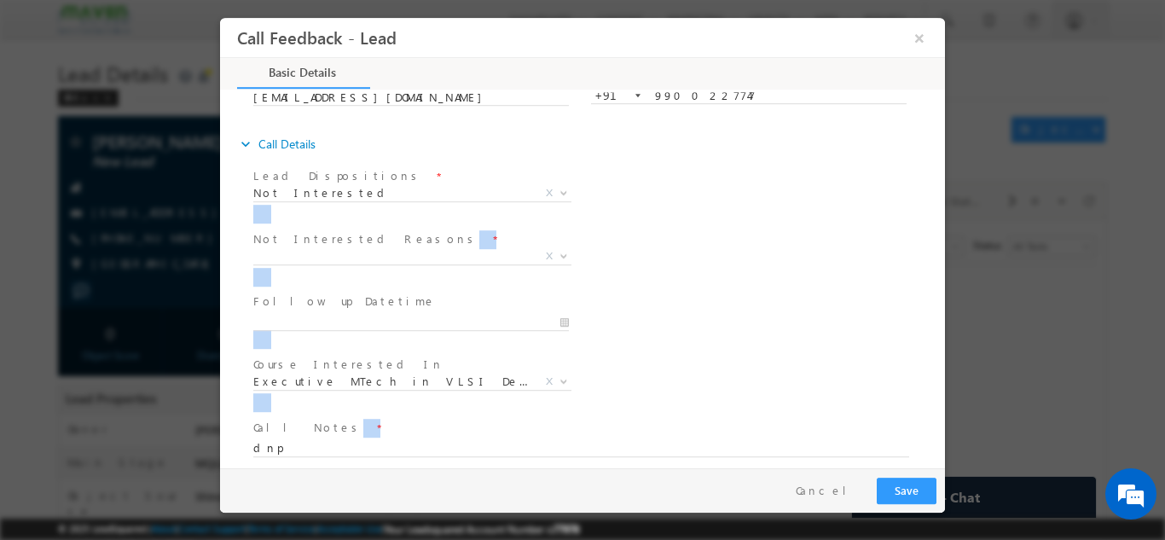
scroll to position [138, 0]
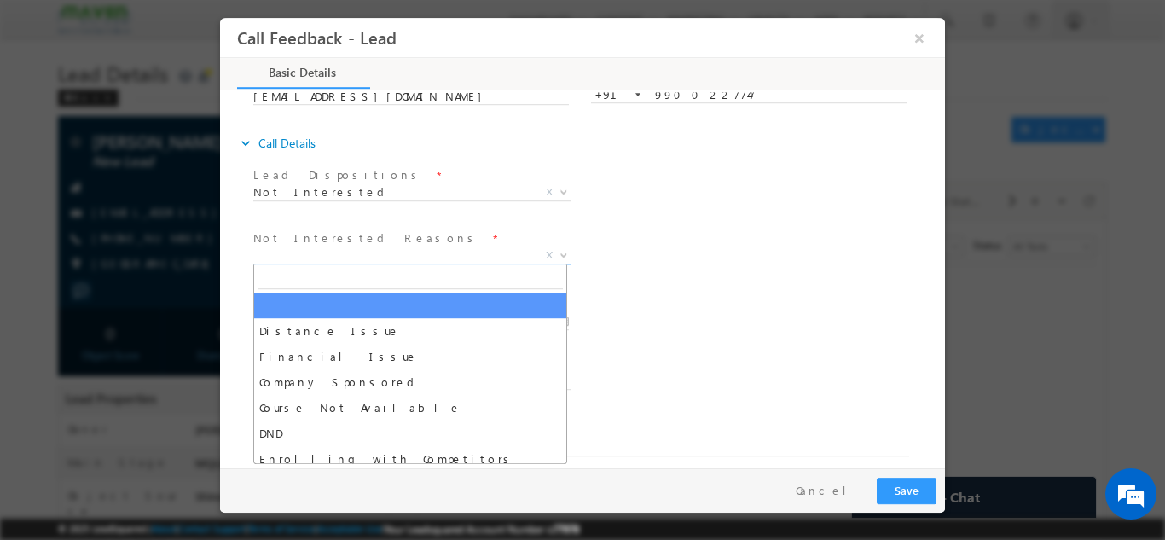
click at [495, 254] on span "X" at bounding box center [412, 254] width 318 height 17
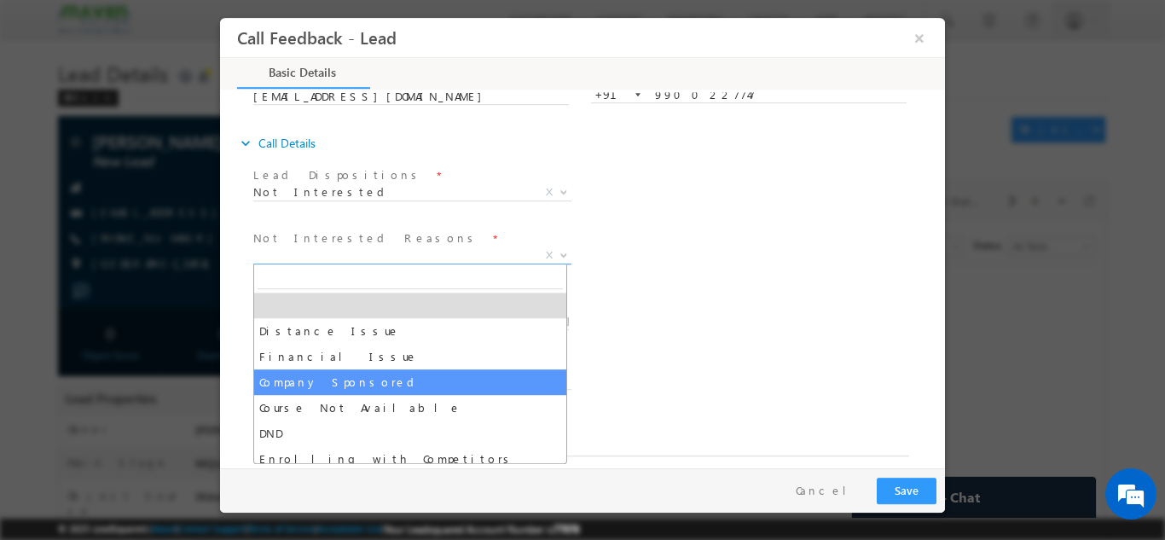
scroll to position [34, 0]
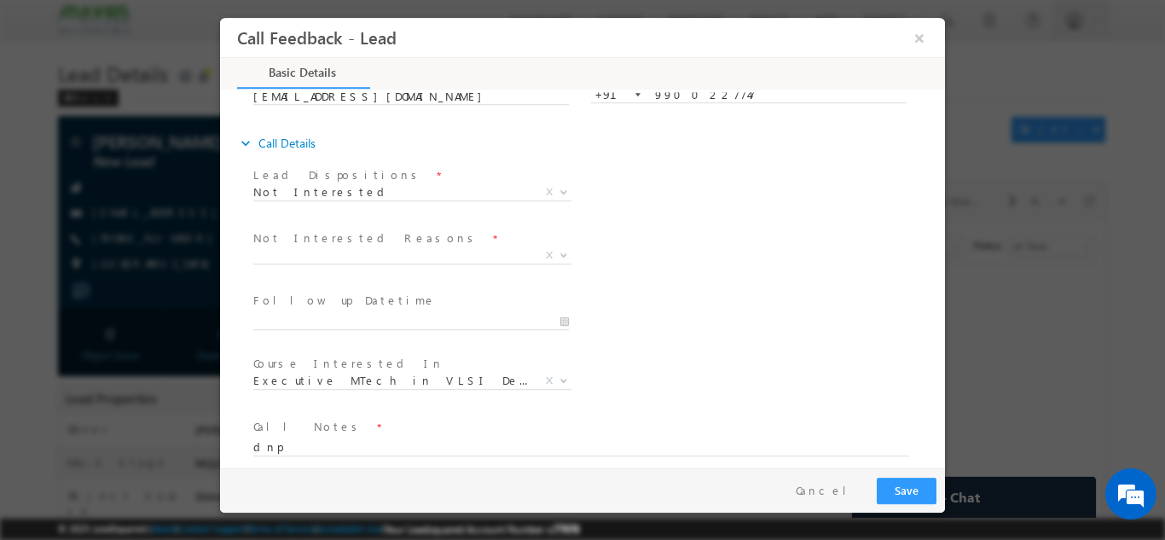
click at [694, 288] on div "Follow up Datetime * Program Type * Long Term Short Term X" at bounding box center [597, 319] width 695 height 63
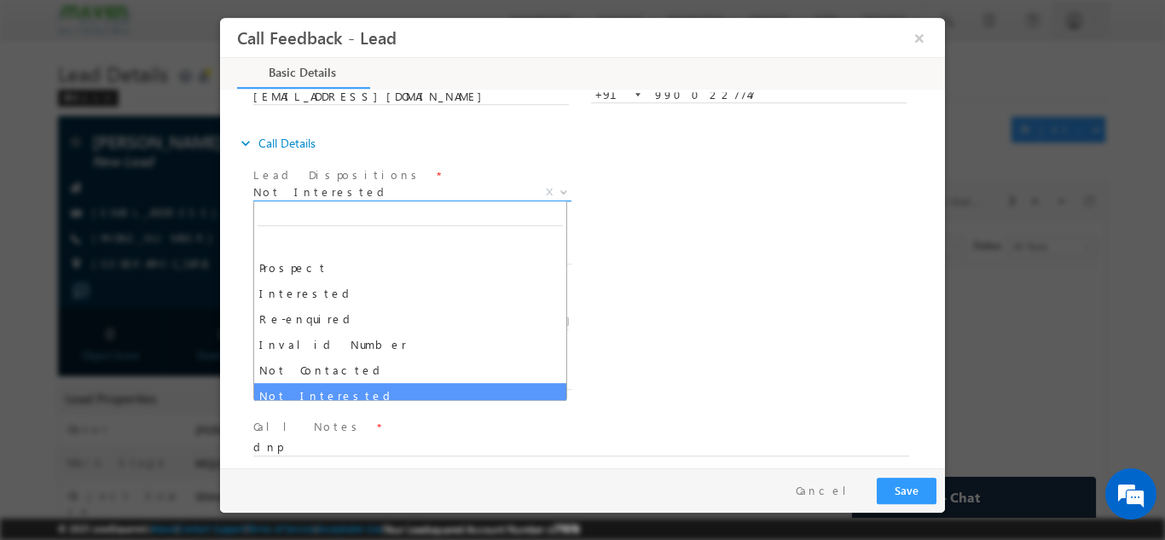
click at [443, 192] on span "Not Interested" at bounding box center [391, 190] width 277 height 15
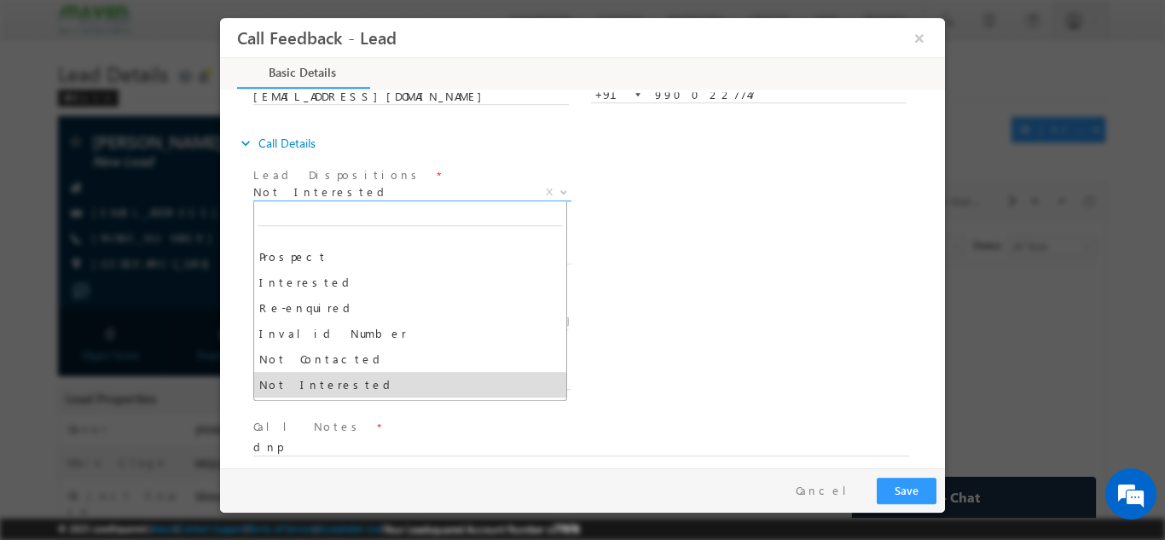
scroll to position [14, 0]
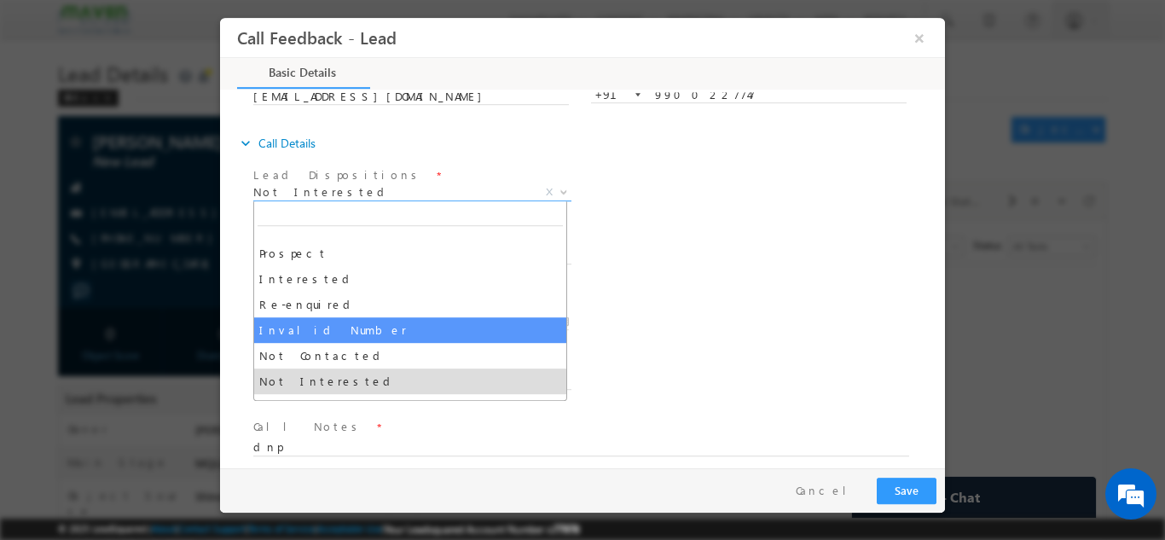
select select "Invalid Number"
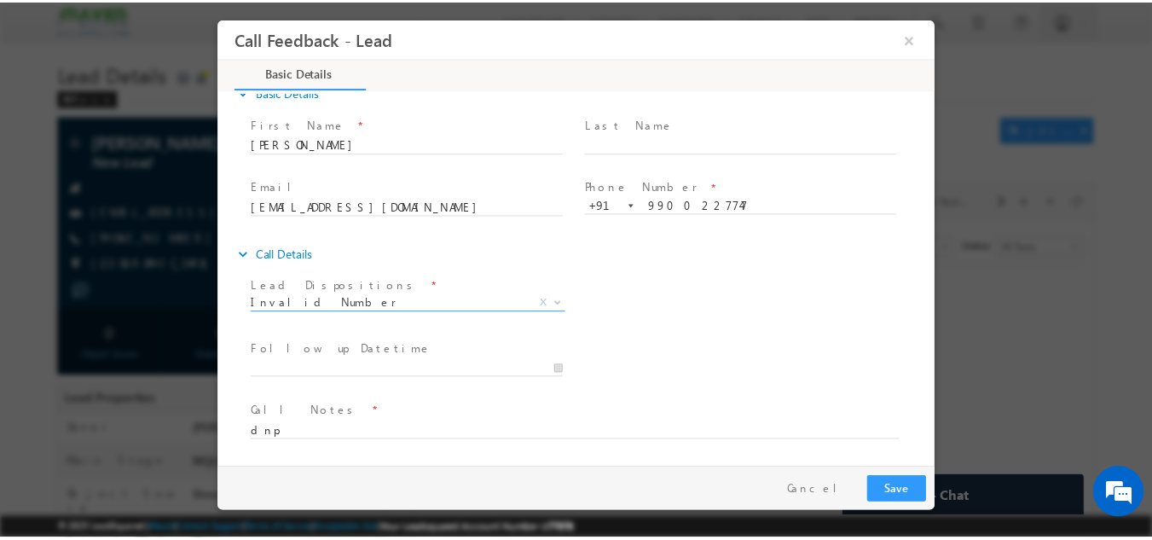
scroll to position [27, 0]
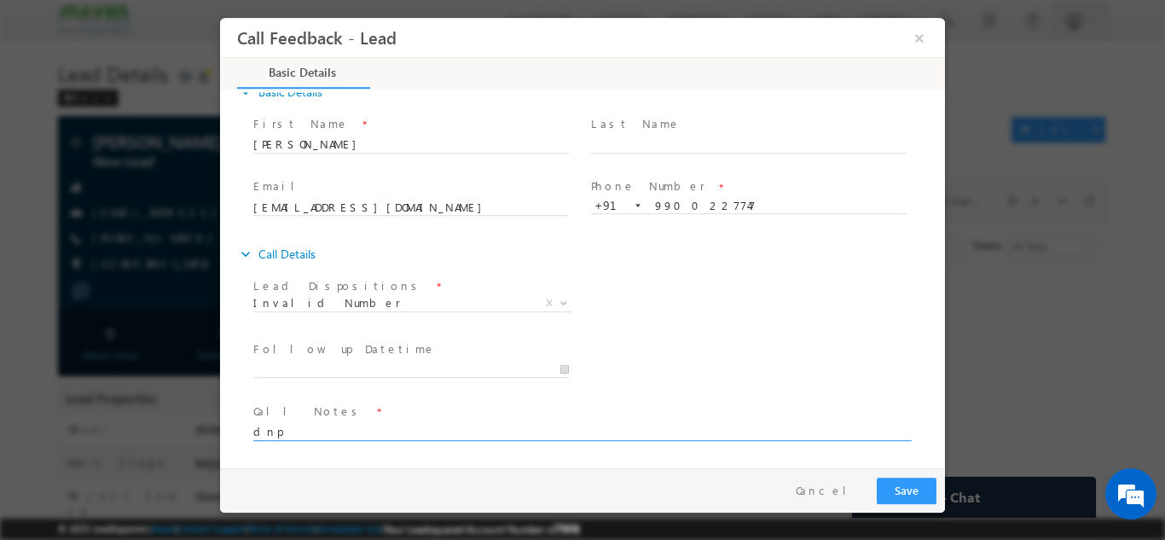
click at [353, 437] on textarea "dnp" at bounding box center [581, 430] width 656 height 20
type textarea "d"
type textarea "wrong number"
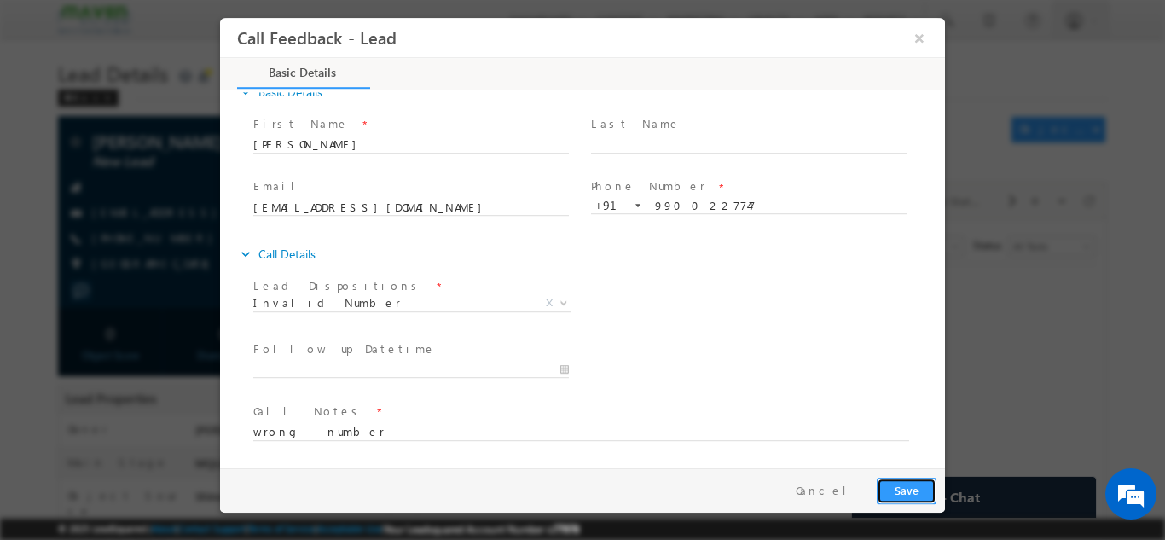
click at [900, 485] on button "Save" at bounding box center [907, 490] width 60 height 26
